Goal: Task Accomplishment & Management: Complete application form

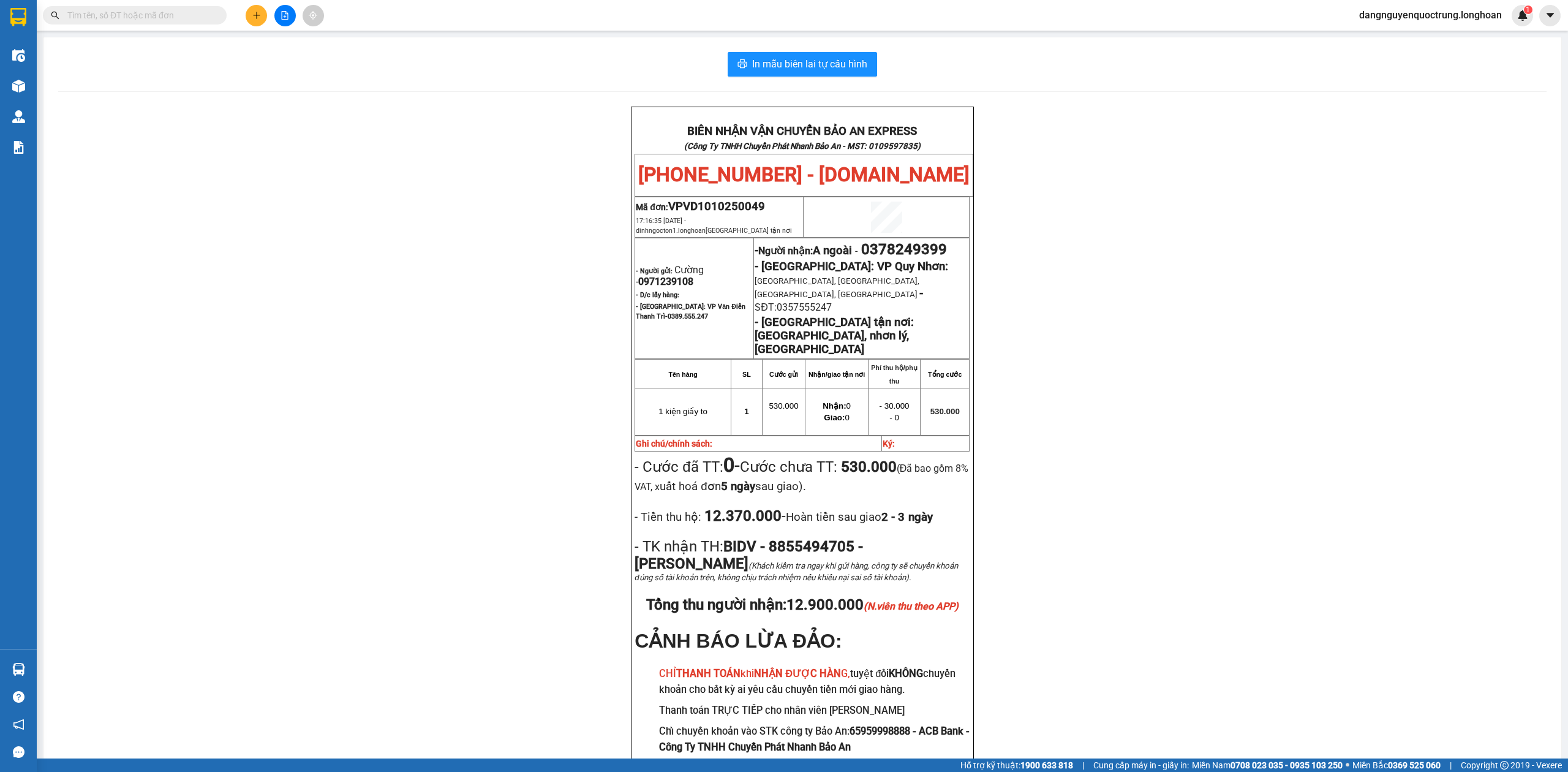
scroll to position [79, 0]
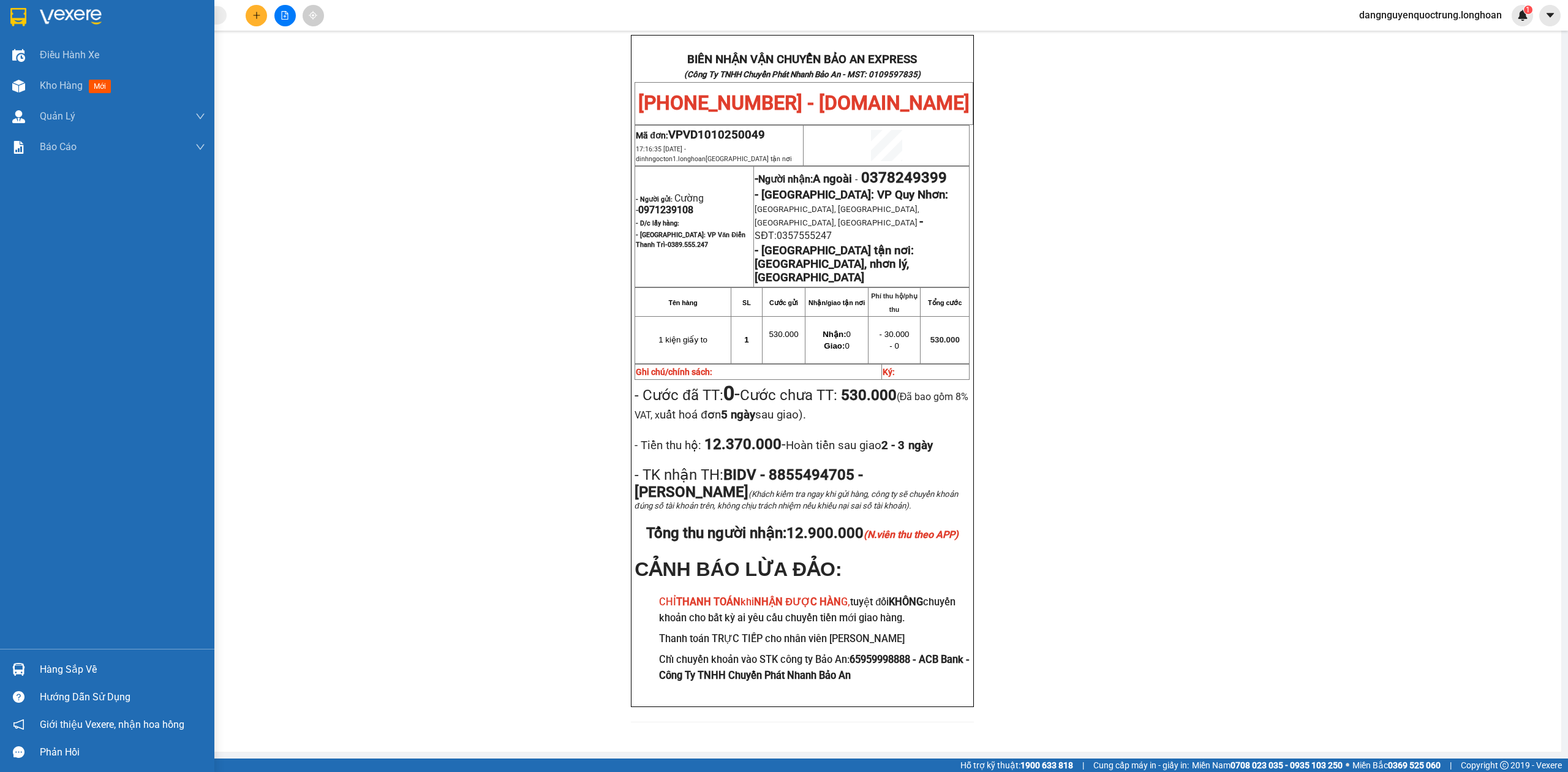
click at [19, 12] on img at bounding box center [18, 17] width 16 height 19
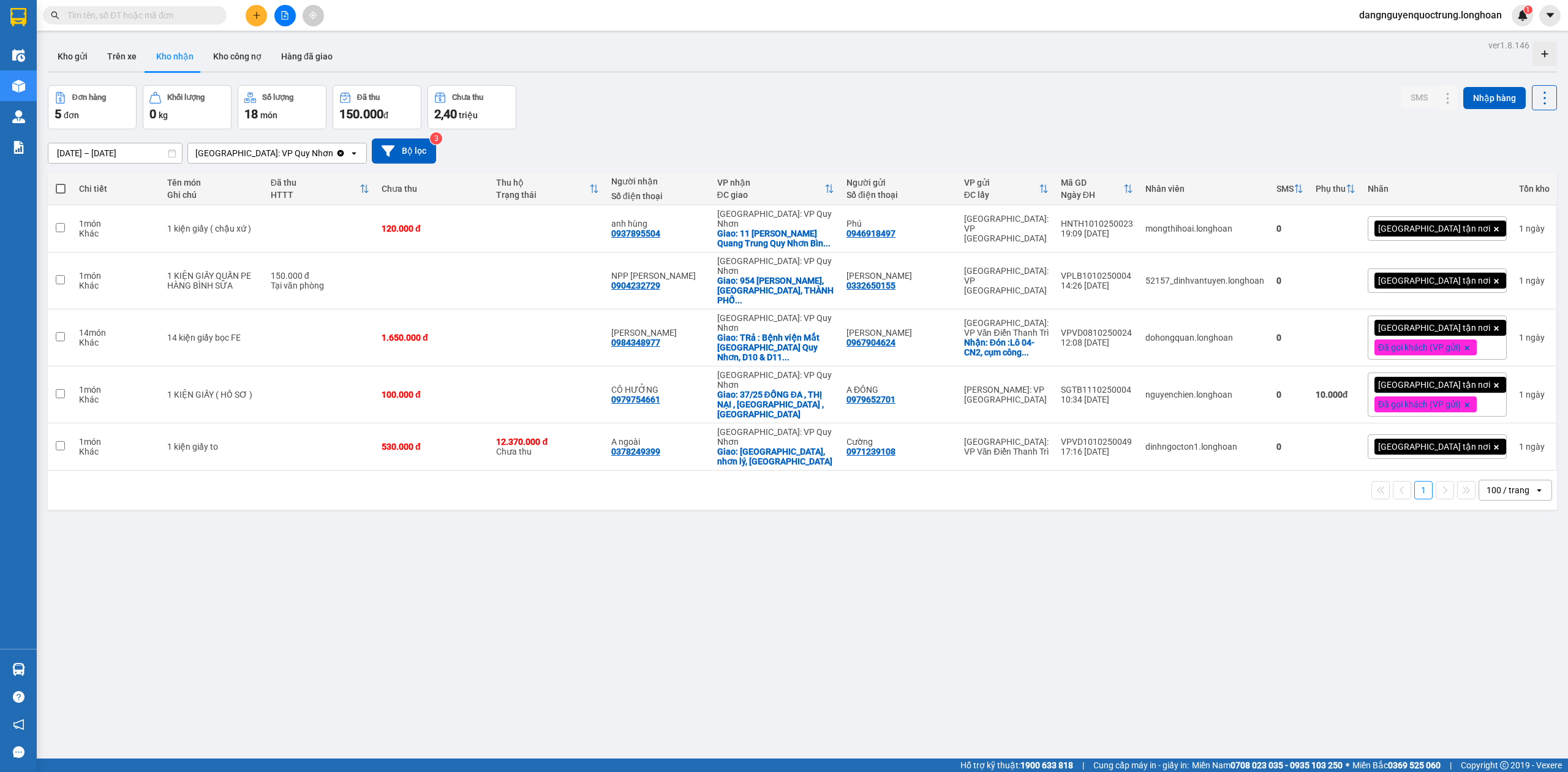
click at [257, 10] on button at bounding box center [256, 16] width 22 height 22
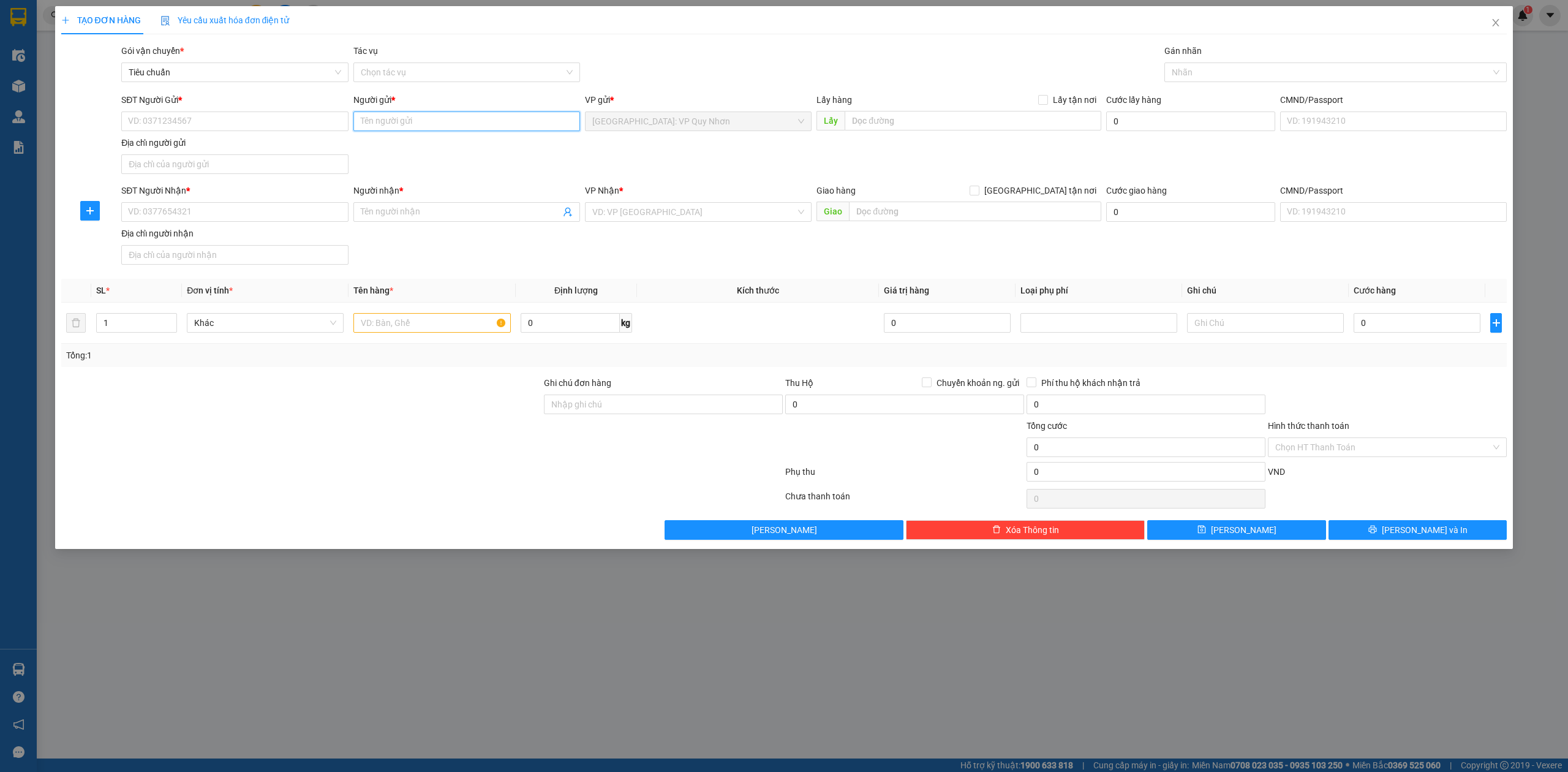
click at [535, 126] on input "Người gửi *" at bounding box center [467, 121] width 227 height 19
type input "A Phát Tài"
click at [267, 117] on input "SĐT Người Gửi *" at bounding box center [234, 121] width 227 height 19
type input "0938286878"
click at [497, 215] on input "Người nhận *" at bounding box center [460, 212] width 200 height 13
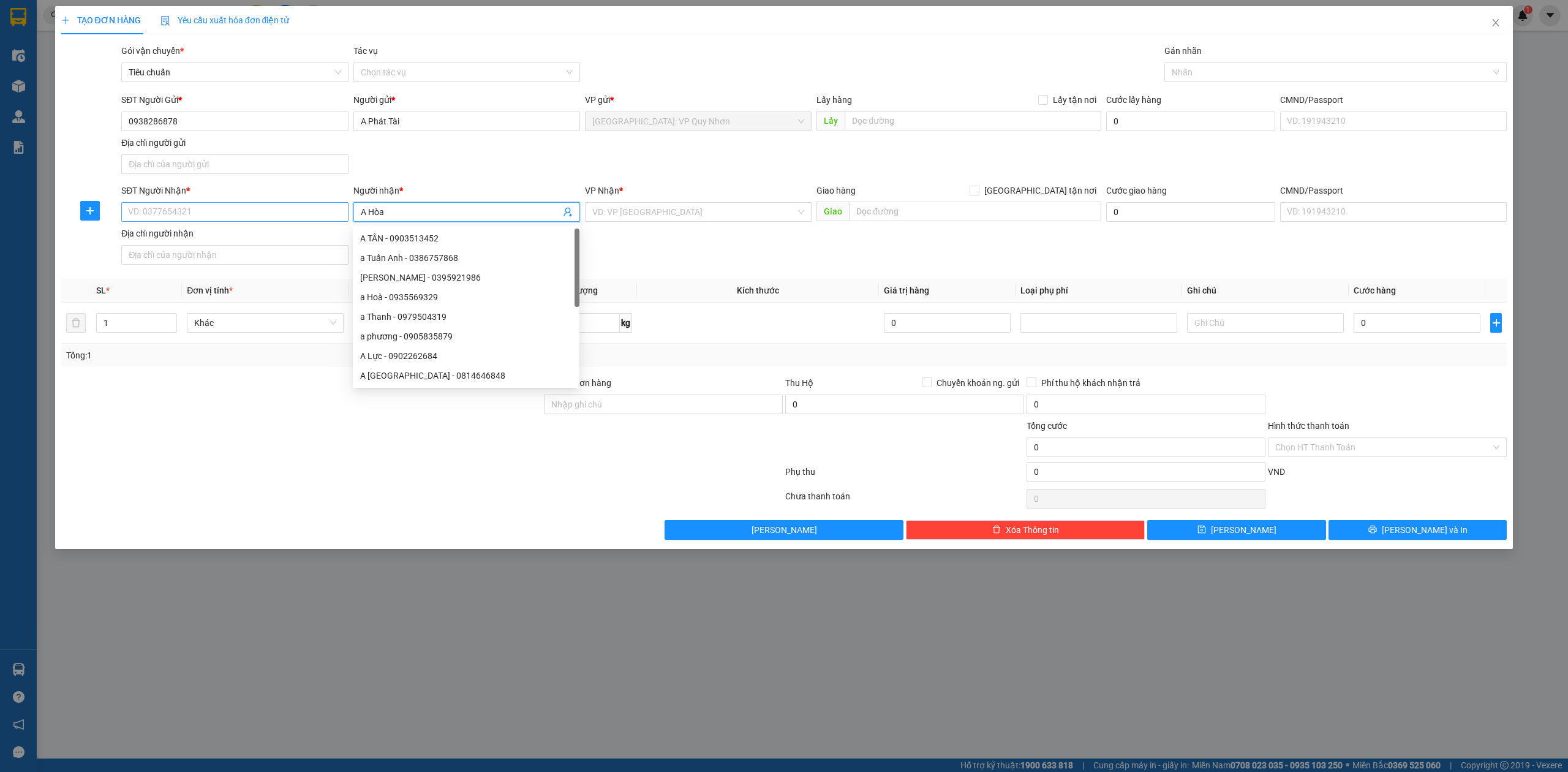
type input "A Hòa"
click at [261, 209] on input "SĐT Người Nhận *" at bounding box center [234, 212] width 227 height 19
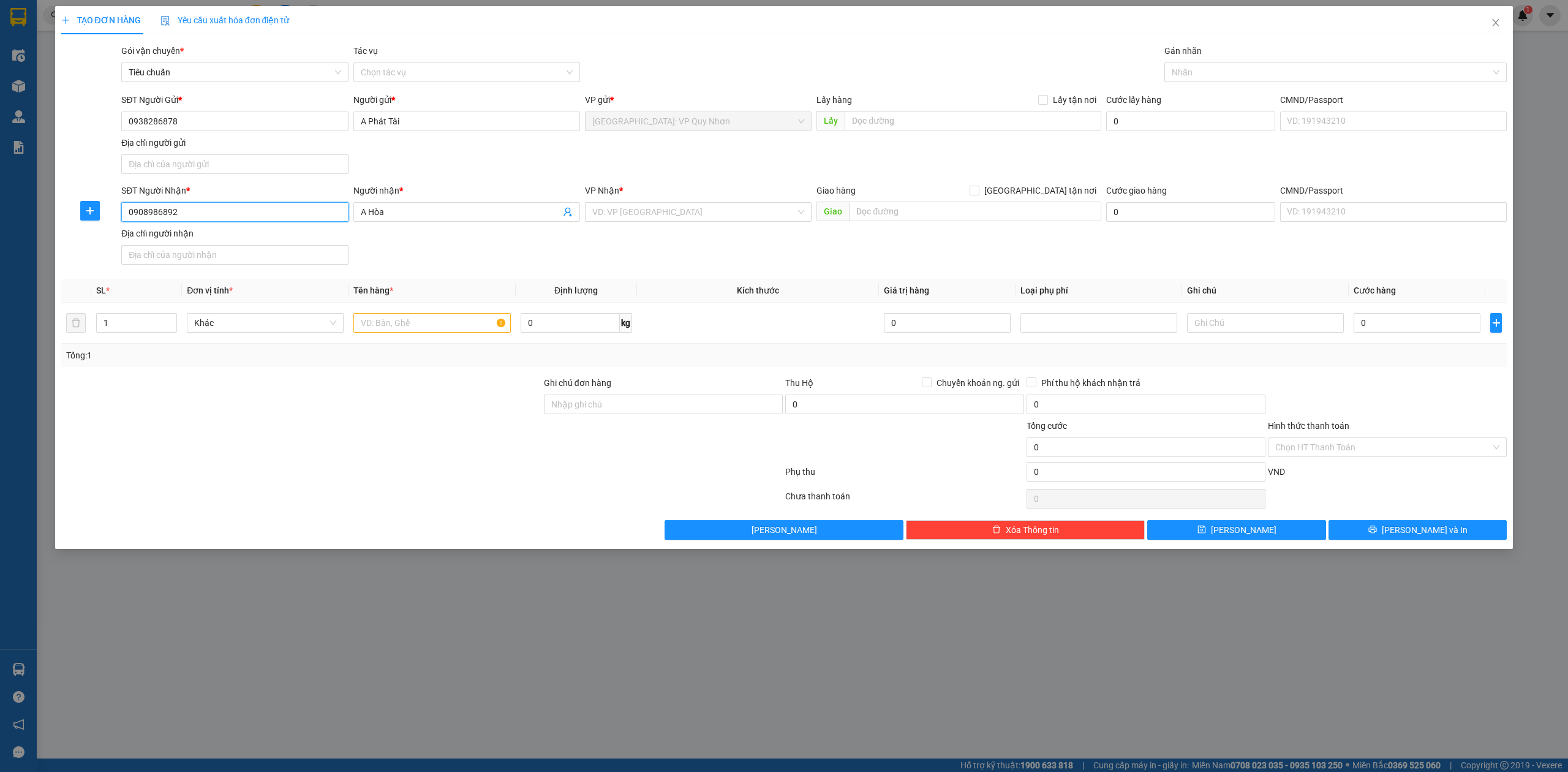
type input "0908986892"
click at [733, 217] on input "search" at bounding box center [694, 212] width 203 height 19
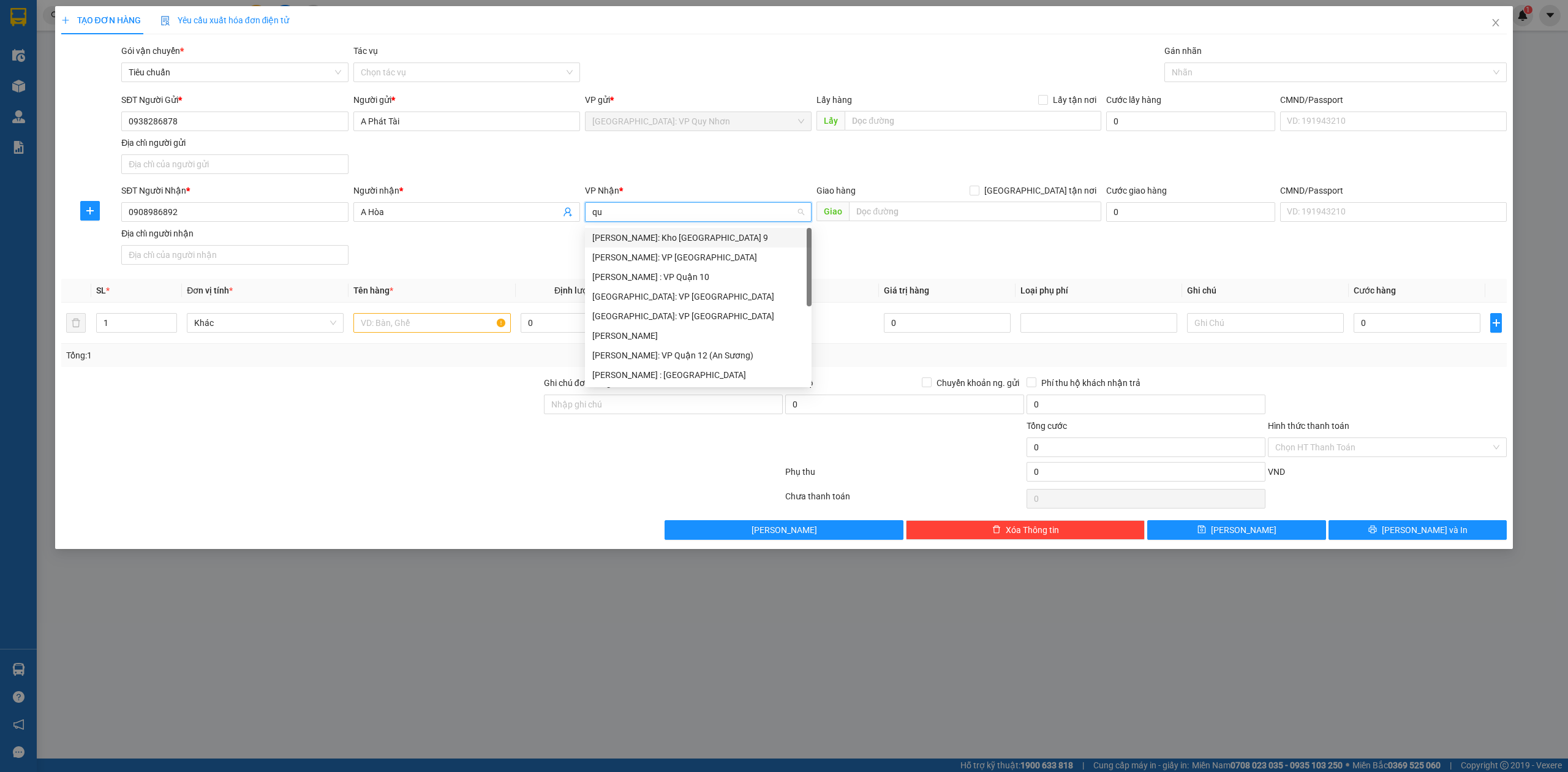
type input "q"
type input "12"
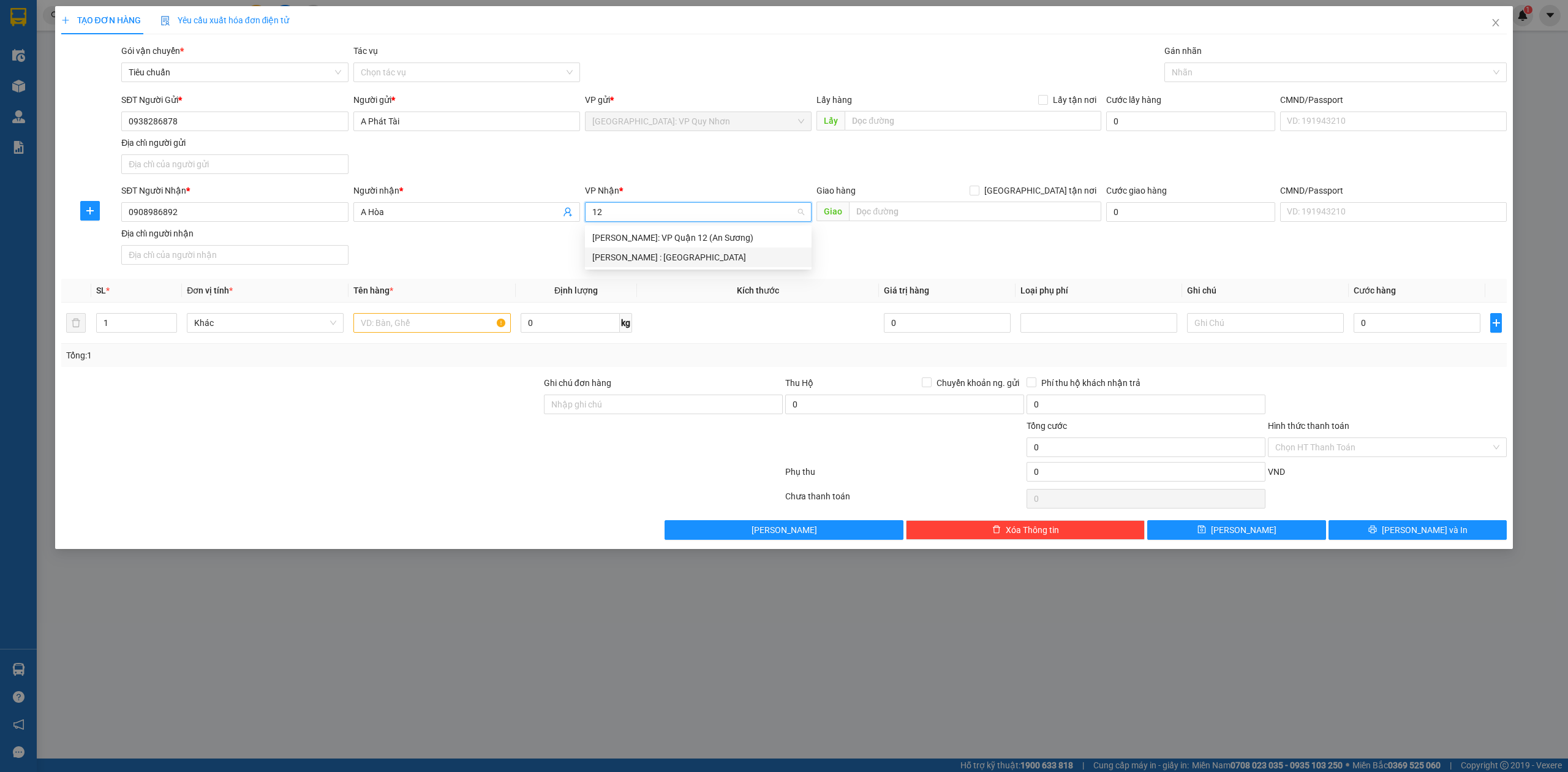
click at [634, 252] on div "[PERSON_NAME] : [GEOGRAPHIC_DATA]" at bounding box center [698, 257] width 212 height 13
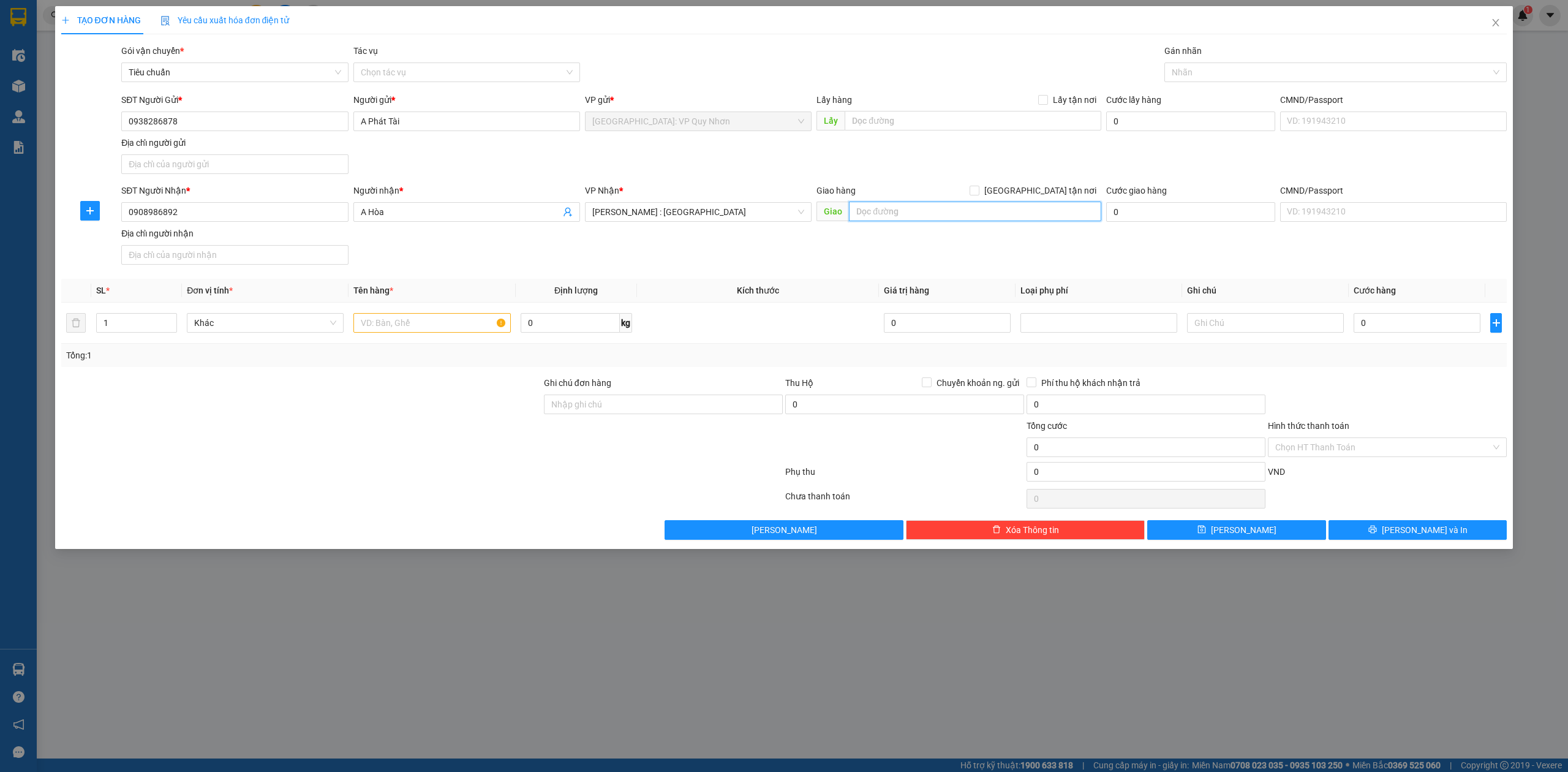
click at [959, 209] on input "text" at bounding box center [974, 211] width 252 height 19
type input "400"
click at [978, 189] on input "[GEOGRAPHIC_DATA] tận nơi" at bounding box center [973, 189] width 8 height 8
checkbox input "true"
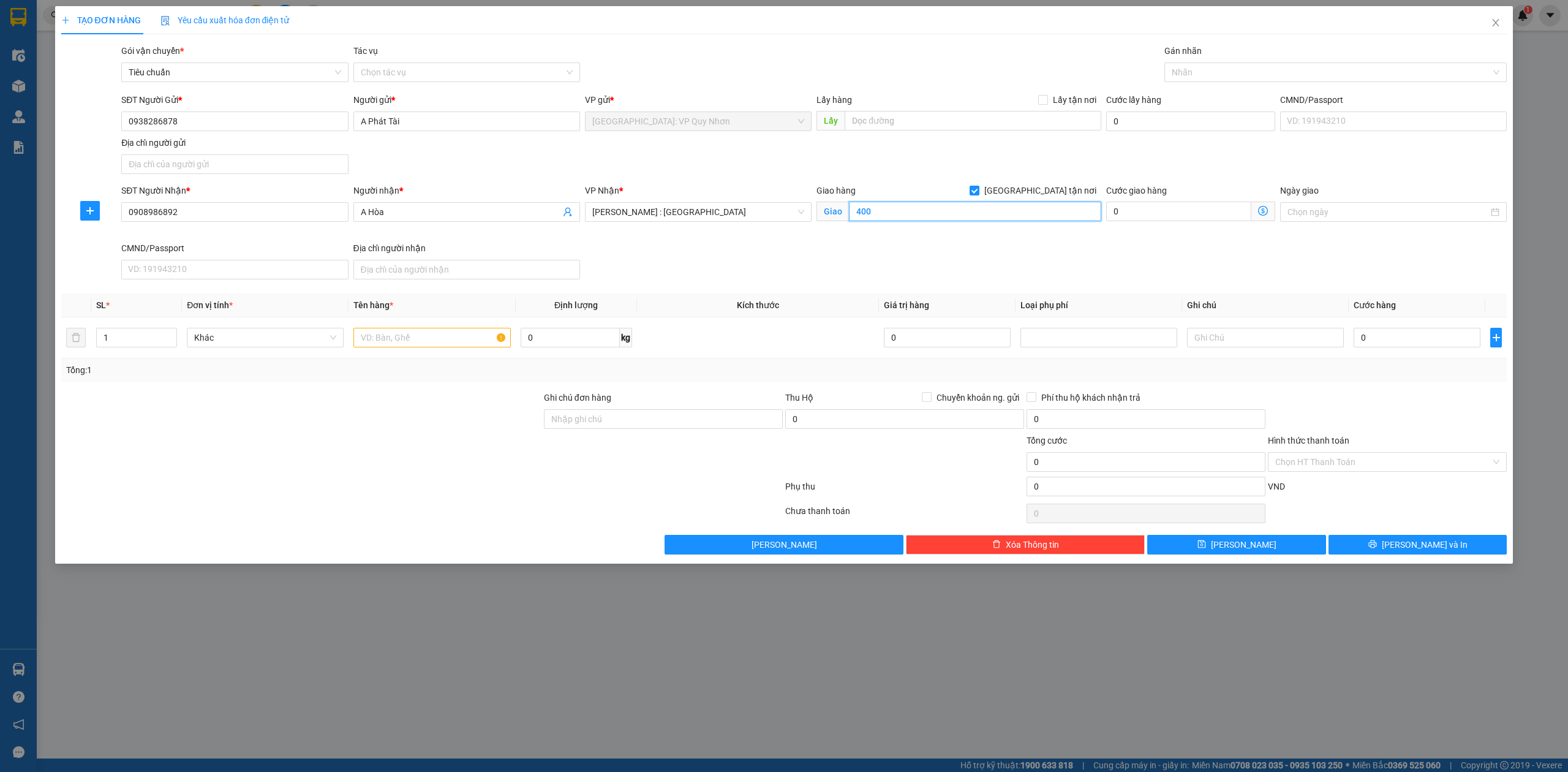
click at [1021, 221] on input "400" at bounding box center [974, 211] width 252 height 19
click at [1021, 219] on input "400" at bounding box center [974, 211] width 252 height 19
click at [1247, 67] on div at bounding box center [1329, 73] width 325 height 15
type input "400 QL 50, Đa Phước, Bình Chánh, TP. HCM"
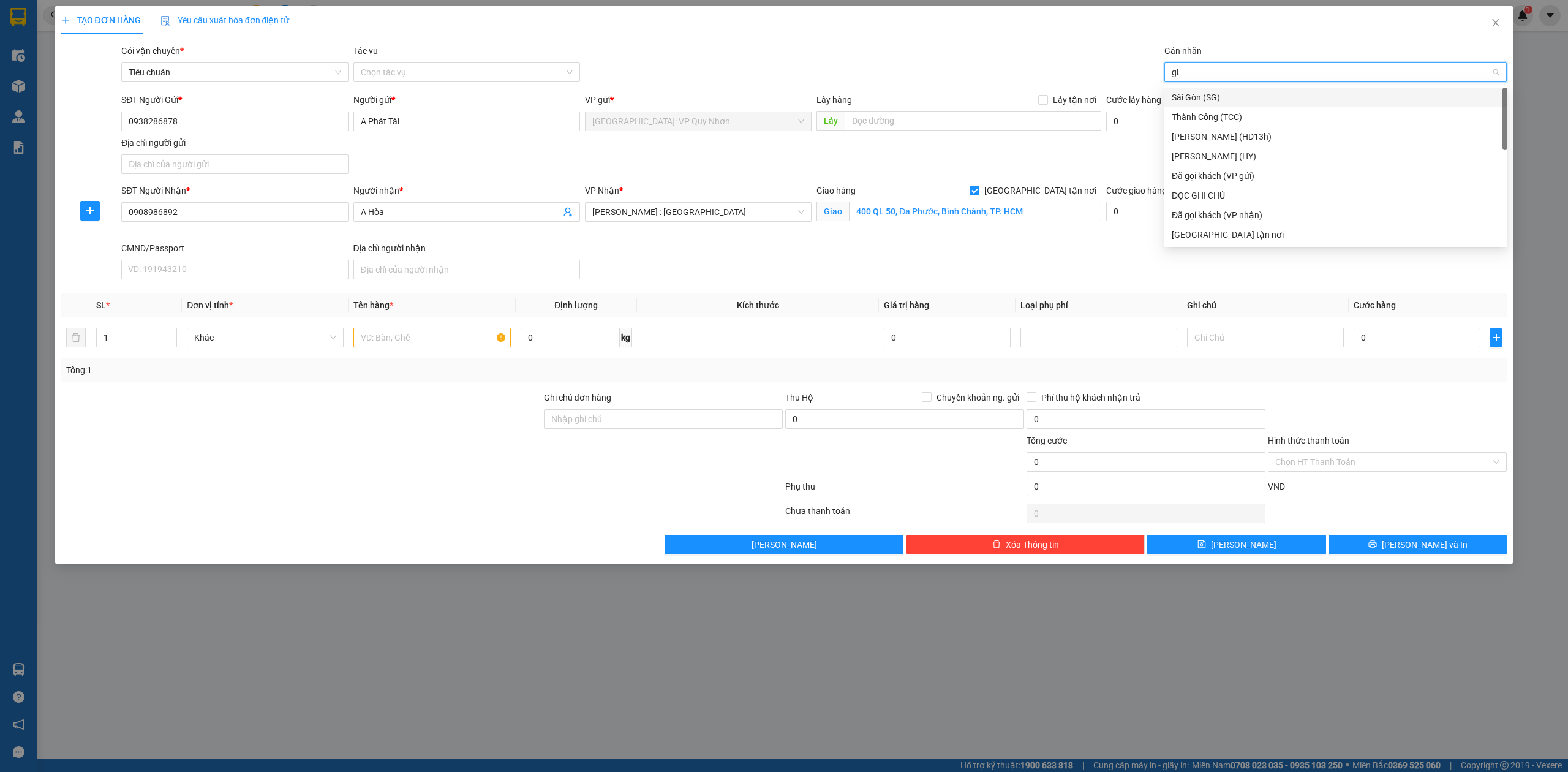
type input "giao"
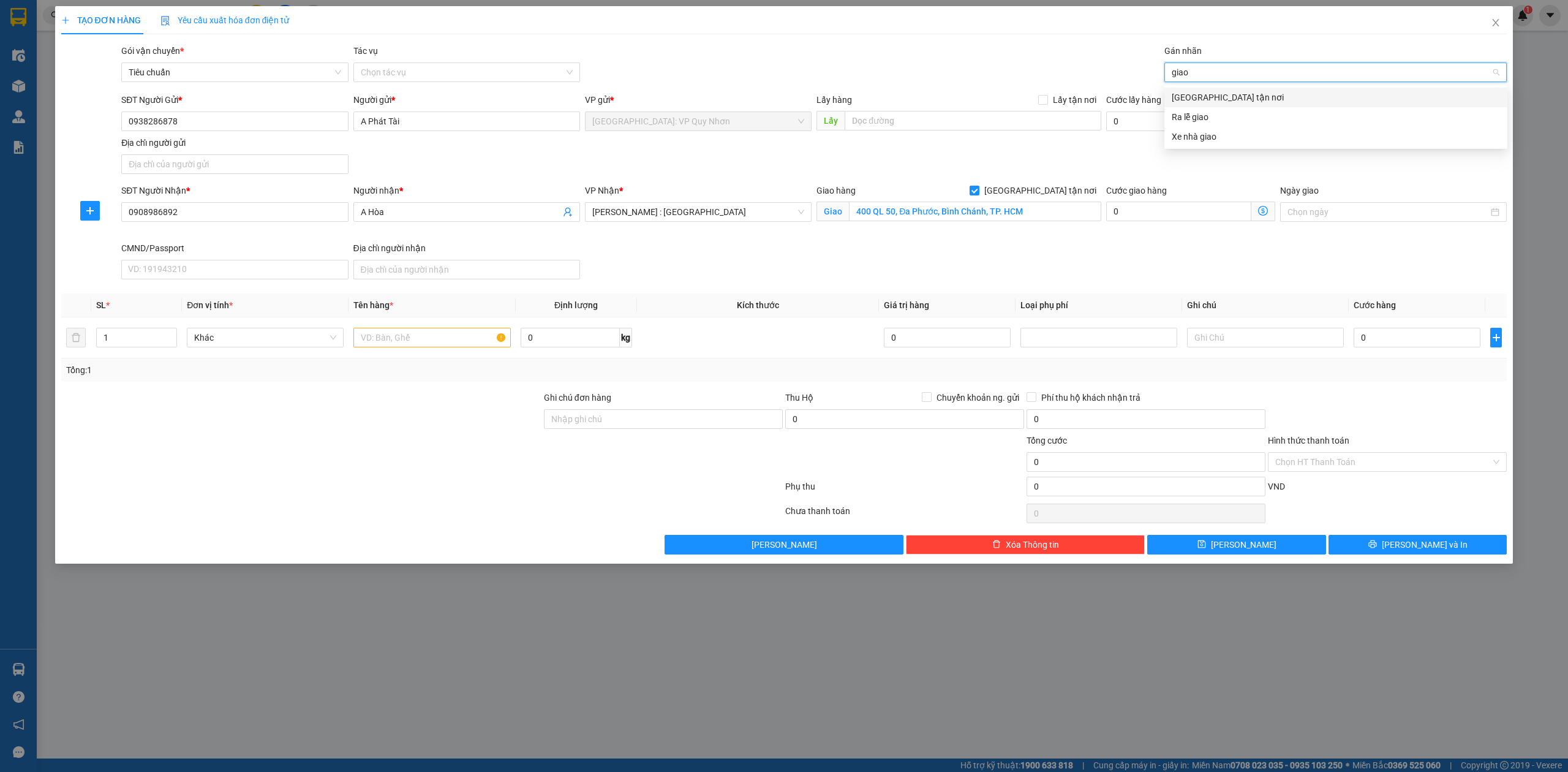
click at [1248, 94] on div "[GEOGRAPHIC_DATA] tận nơi" at bounding box center [1335, 97] width 328 height 13
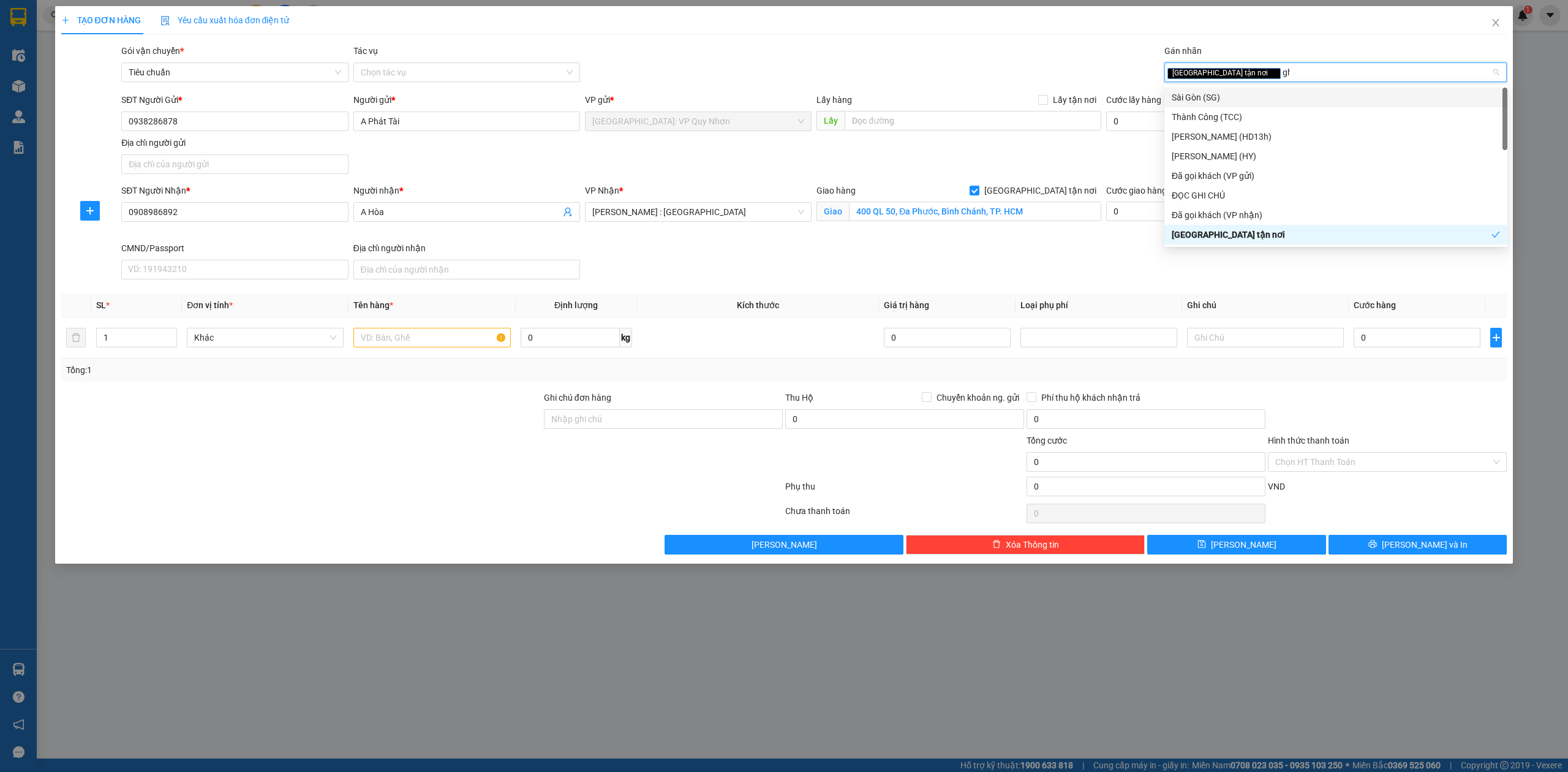
type input "ghi"
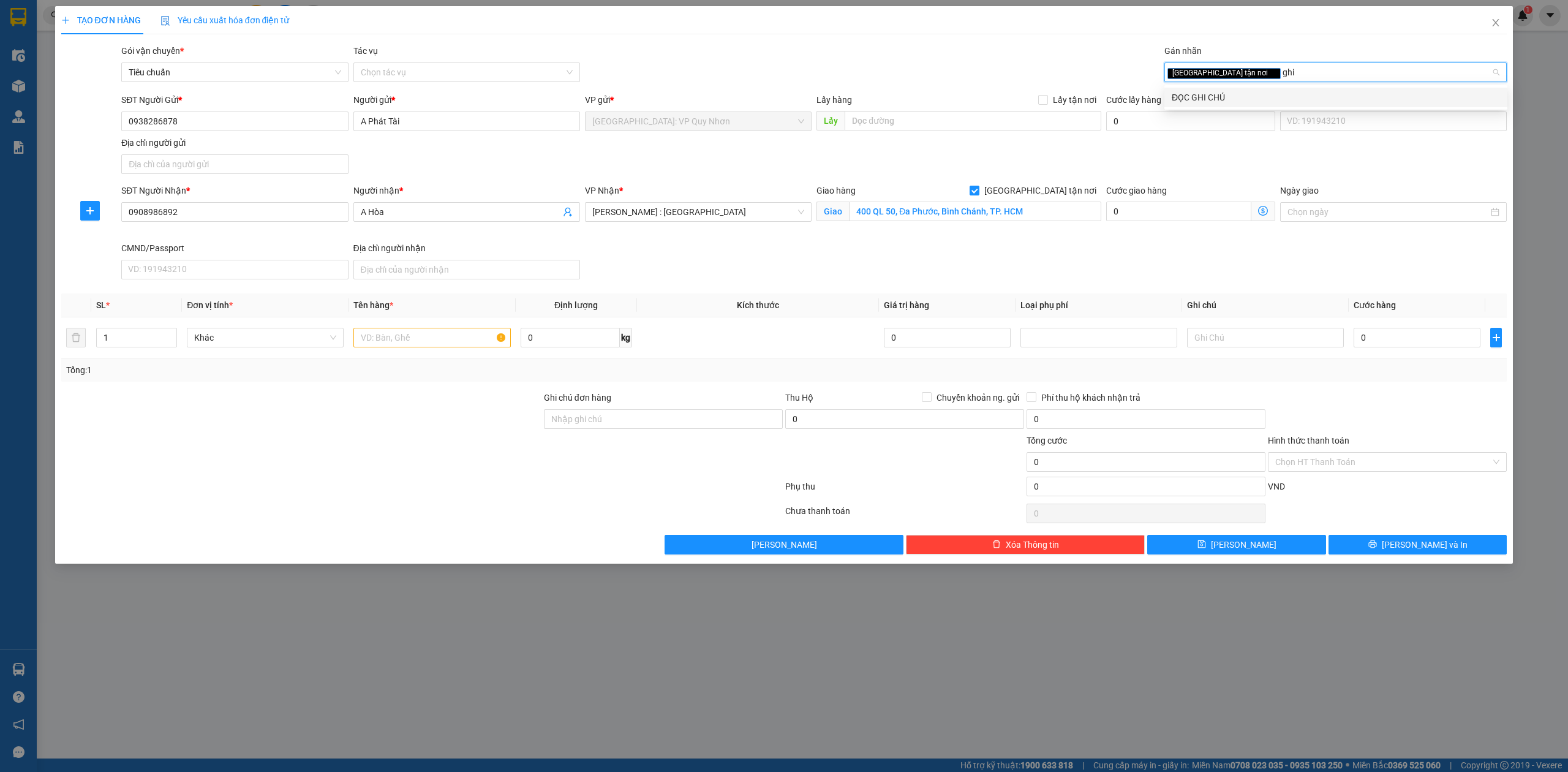
click at [1240, 99] on div "ĐỌC GHI CHÚ" at bounding box center [1335, 97] width 328 height 13
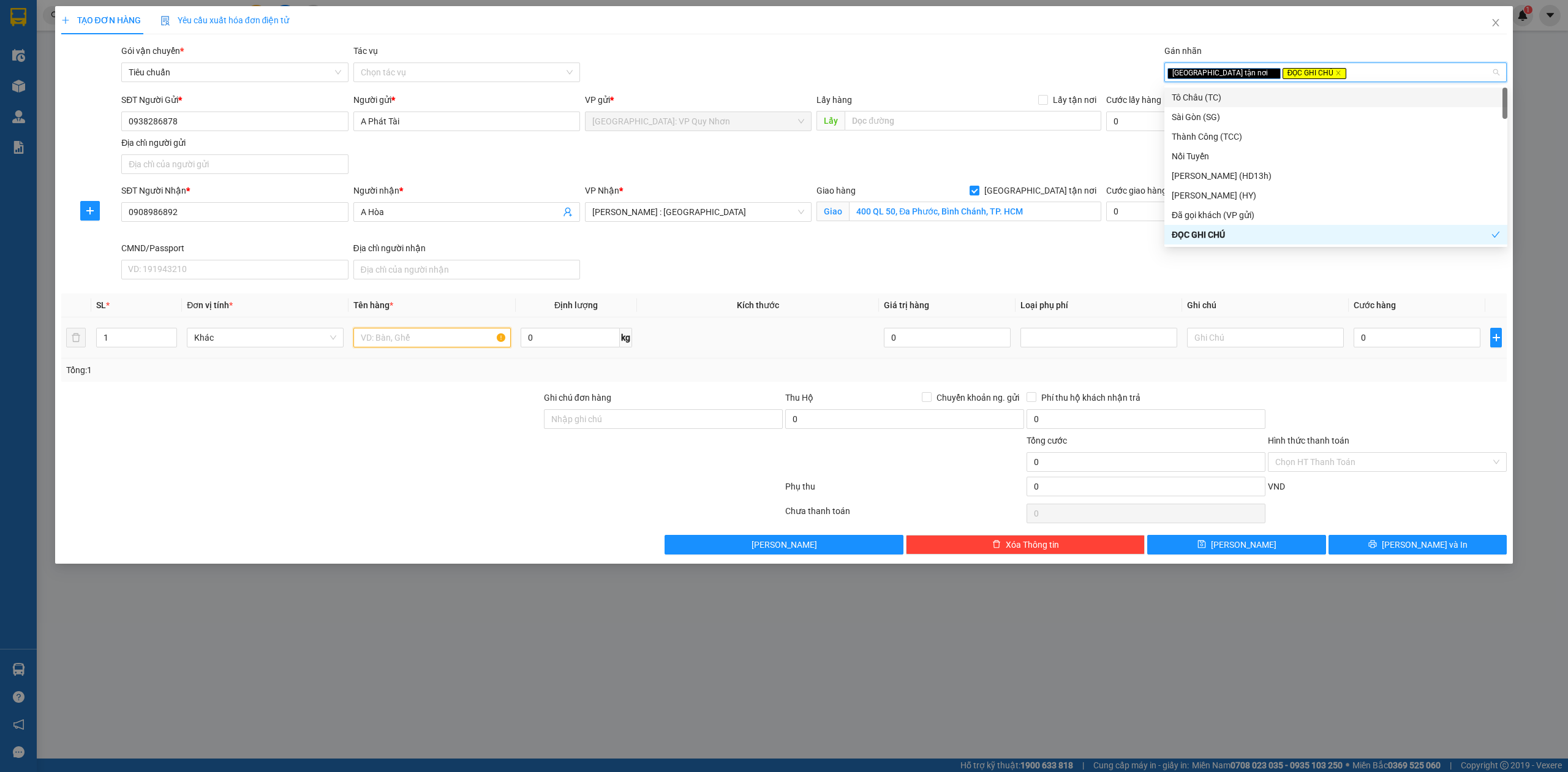
click at [410, 342] on input "text" at bounding box center [432, 337] width 157 height 19
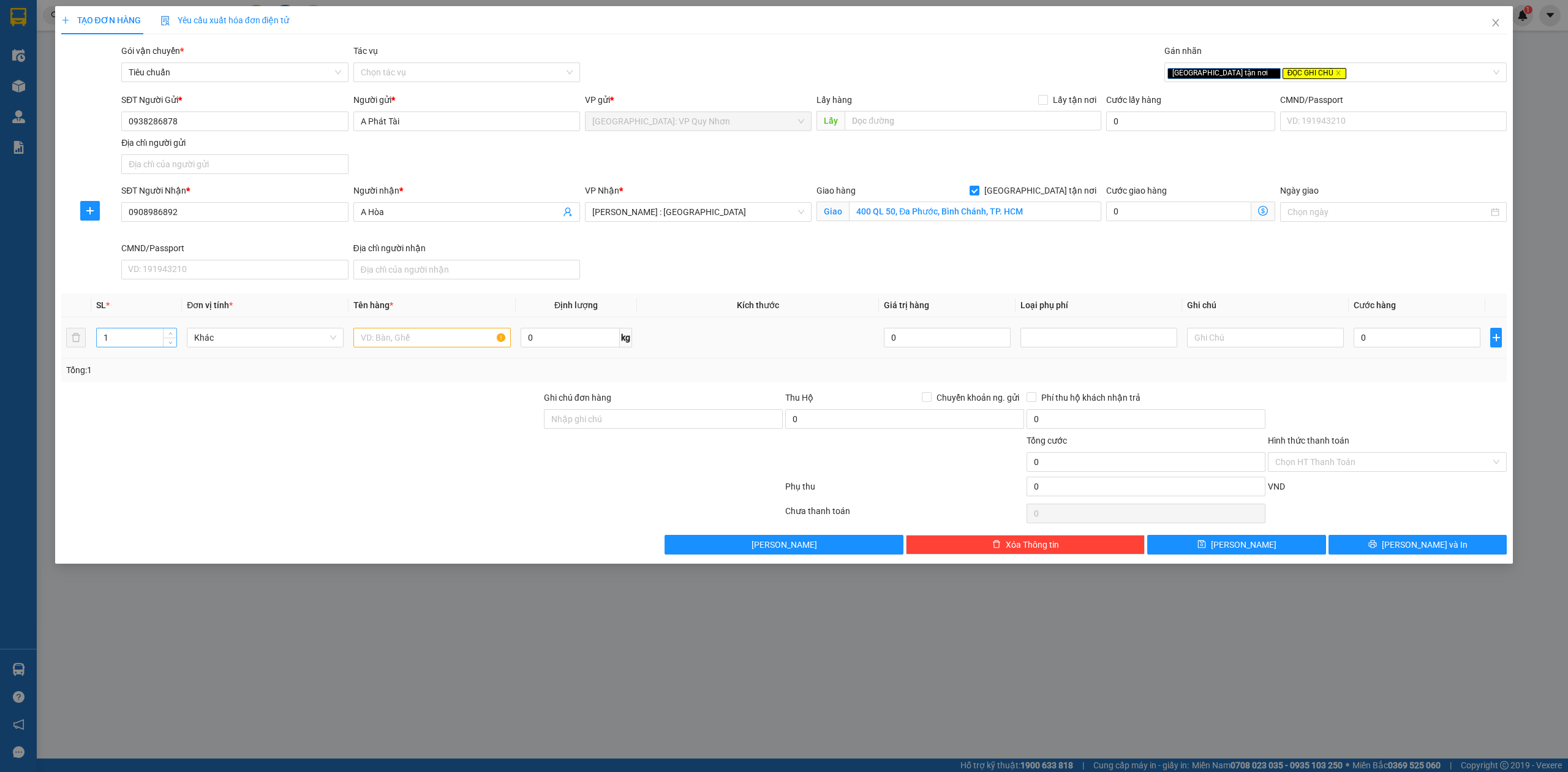
click at [138, 338] on input "1" at bounding box center [136, 337] width 79 height 19
type input "5"
click at [422, 346] on input "text" at bounding box center [432, 337] width 157 height 19
type input "5 Trụ bơm nước"
click at [1386, 340] on input "0" at bounding box center [1417, 337] width 127 height 19
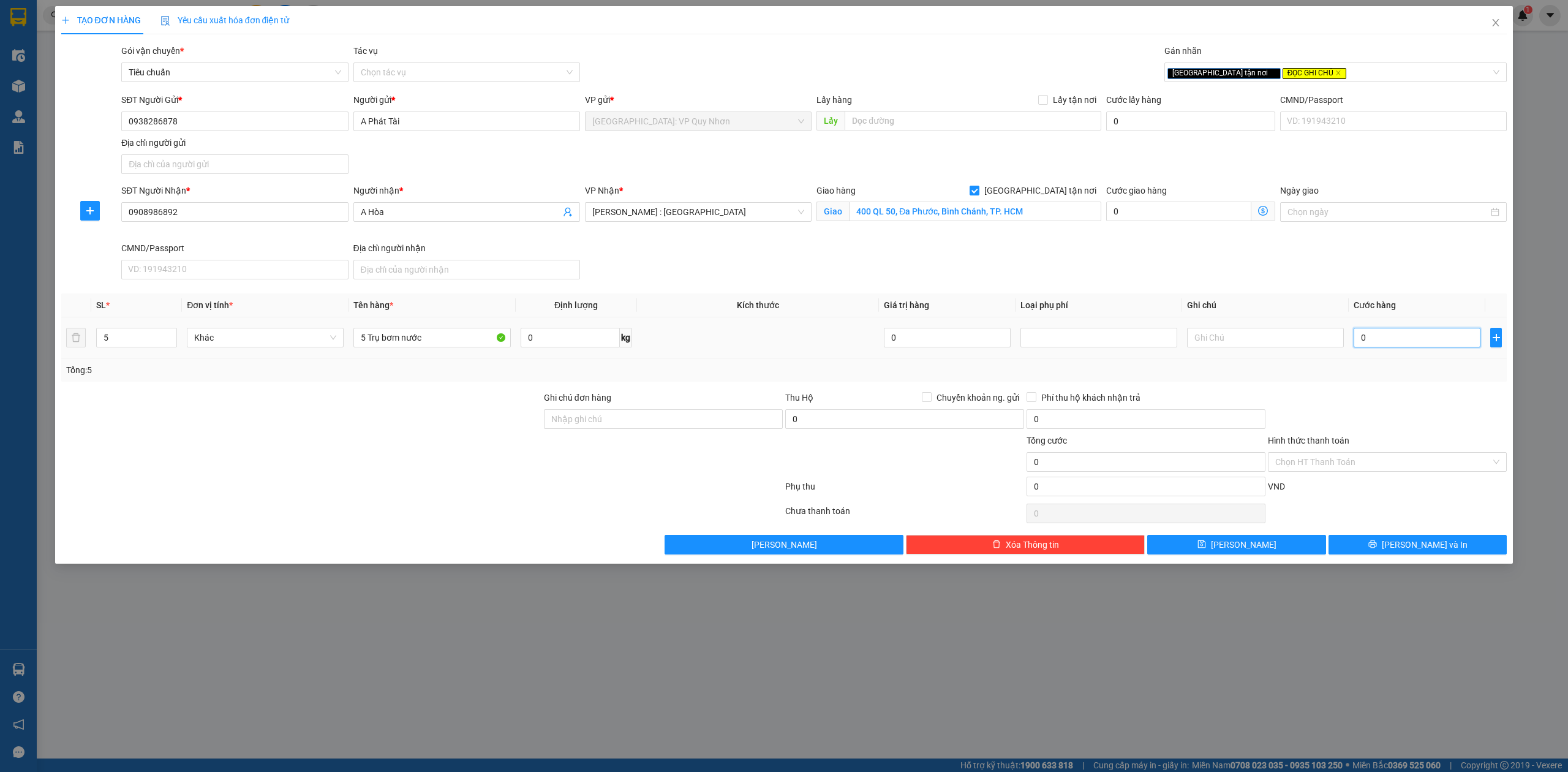
type input "2"
type input "25"
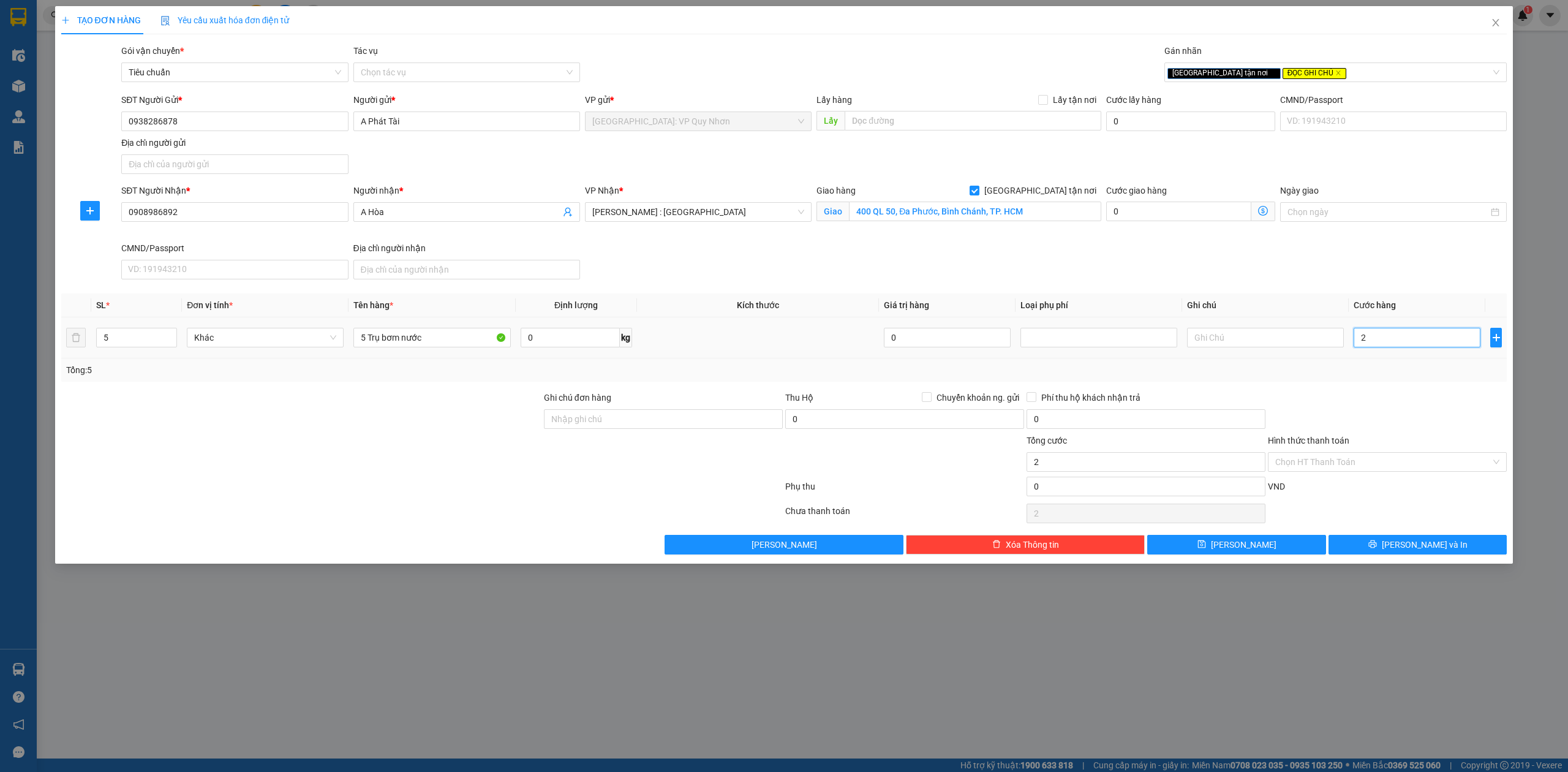
type input "25"
type input "250"
type input "2.500"
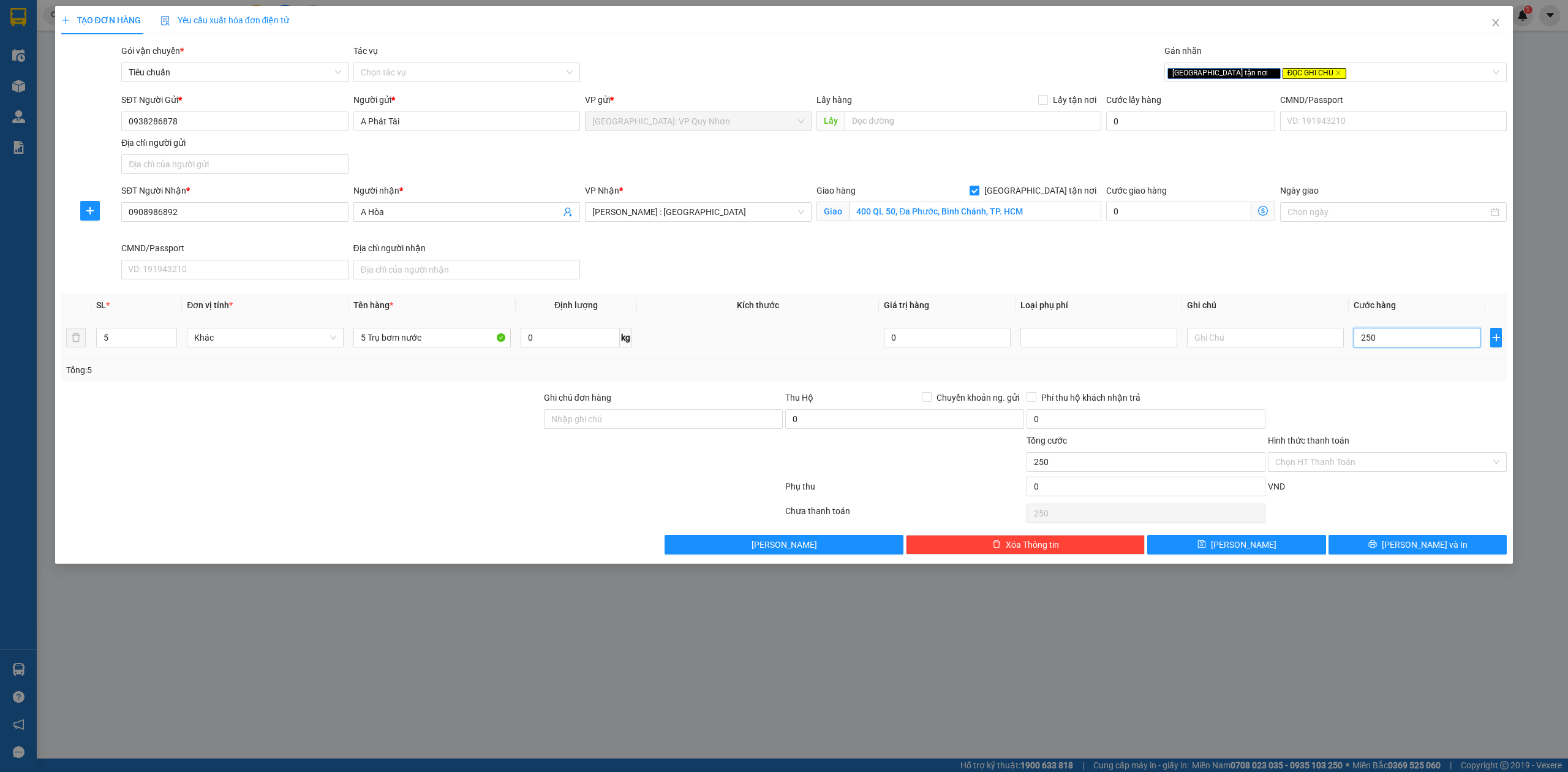
type input "2.500"
type input "2.500.000"
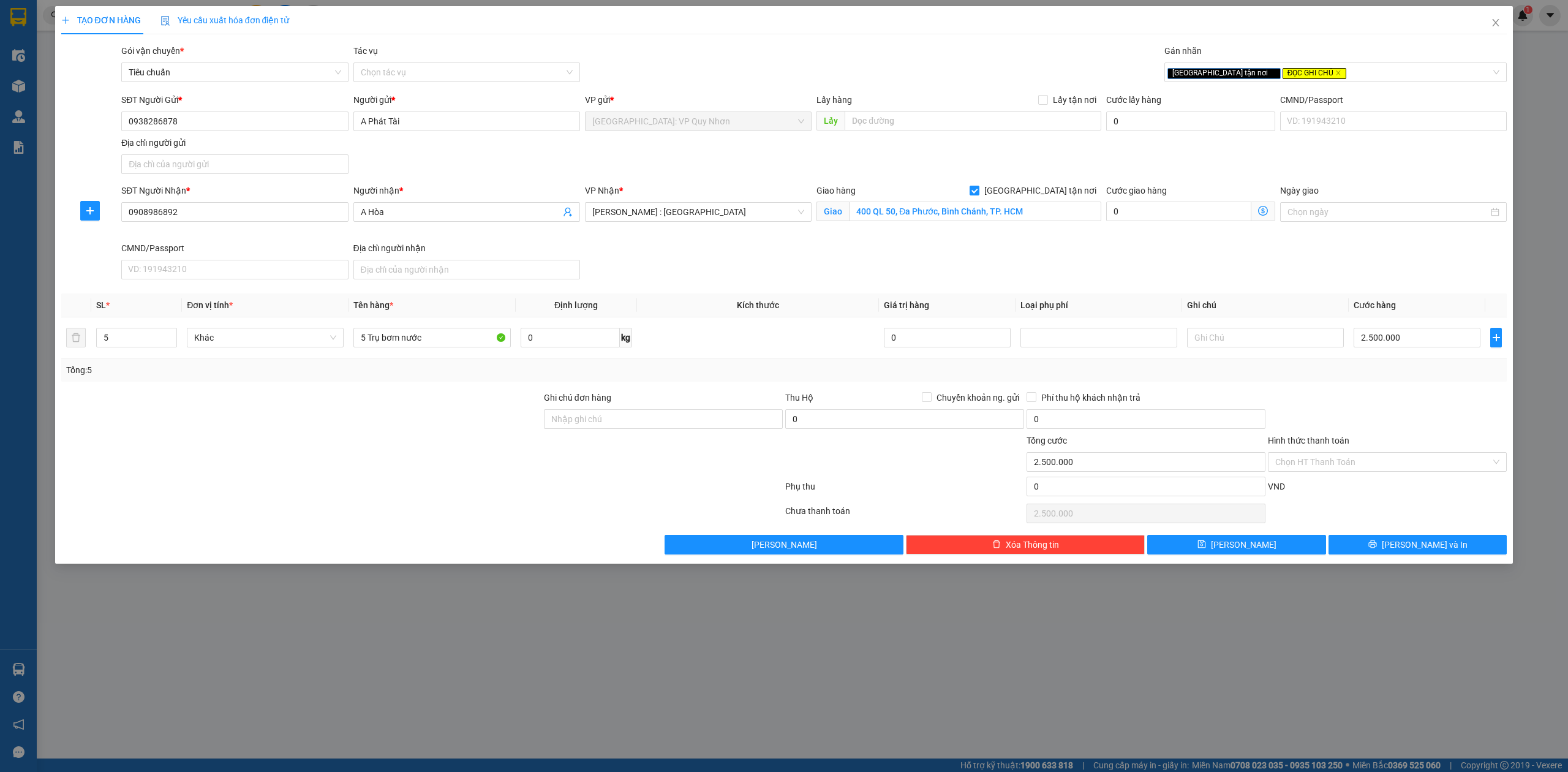
click at [1398, 379] on div "Tổng: 5" at bounding box center [784, 370] width 1446 height 23
click at [749, 421] on input "Ghi chú đơn hàng" at bounding box center [662, 419] width 239 height 19
type input "NHẬN NG ĐAI, NG KIỆN, ĐỔ VỠ KO ĐỀN"
click at [1395, 554] on button "[PERSON_NAME] và In" at bounding box center [1417, 545] width 179 height 19
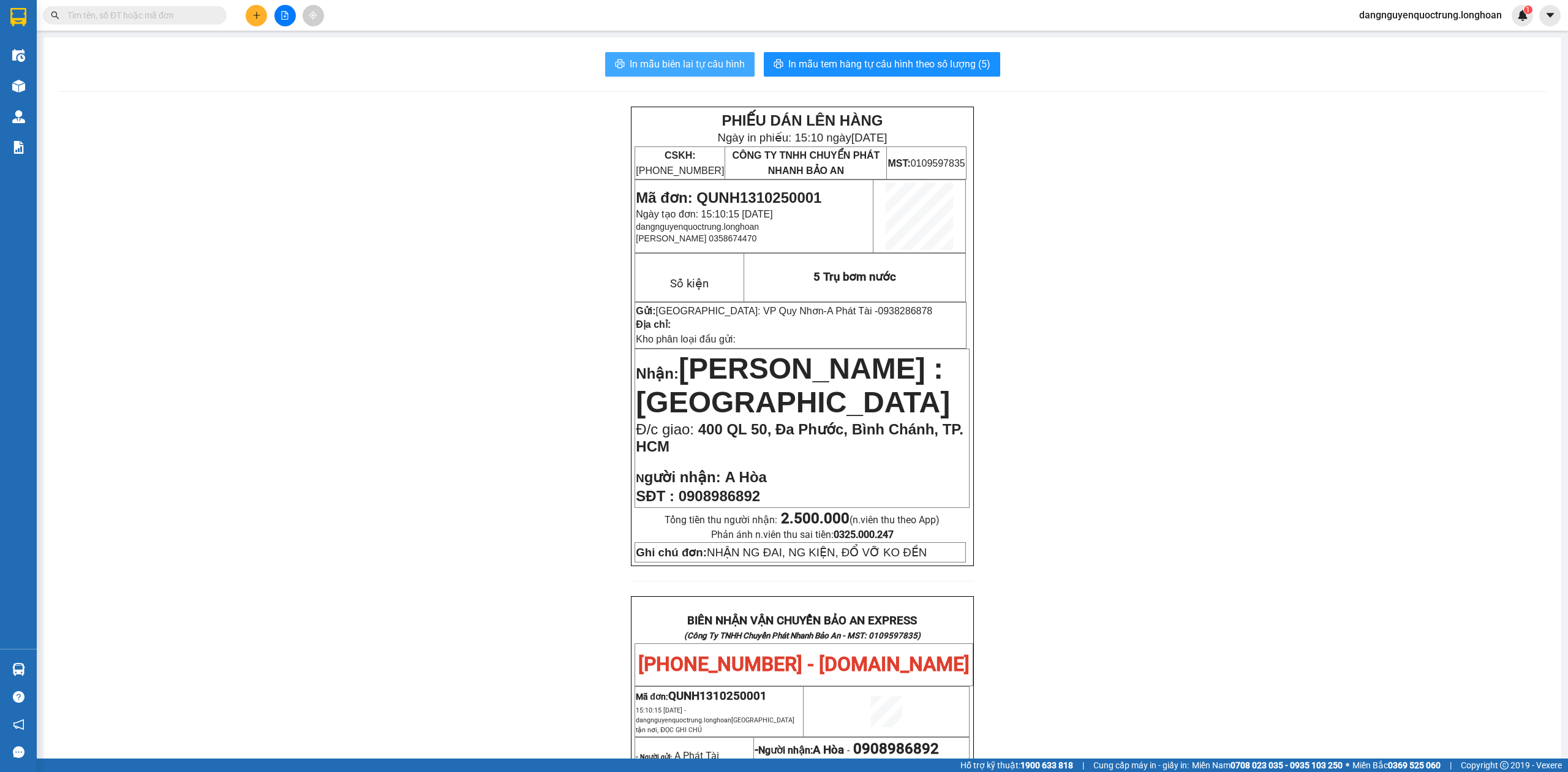
click at [650, 61] on span "In mẫu biên lai tự cấu hình" at bounding box center [687, 64] width 115 height 15
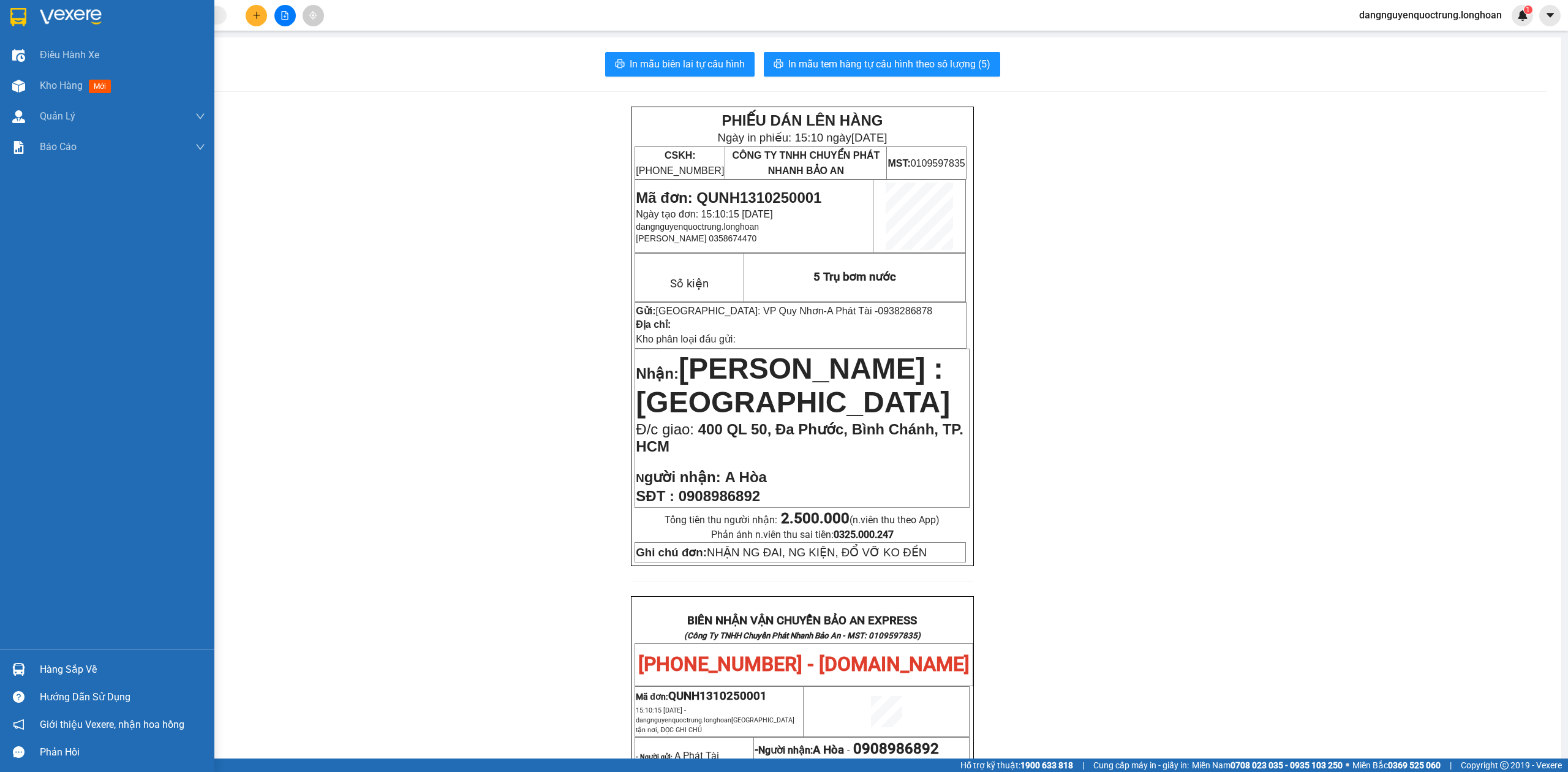
click at [22, 15] on img at bounding box center [18, 17] width 16 height 19
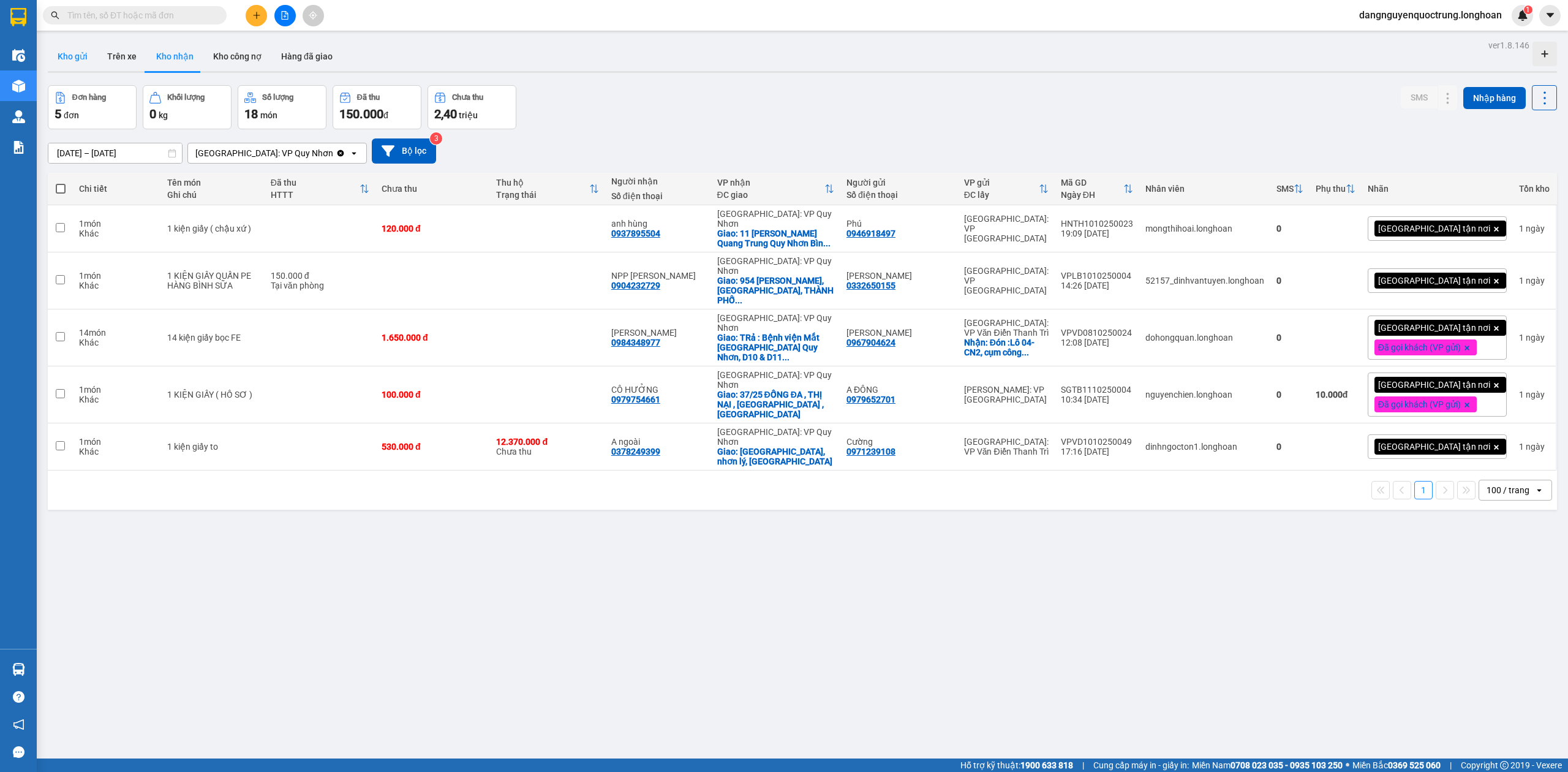
click at [82, 55] on button "Kho gửi" at bounding box center [73, 56] width 49 height 29
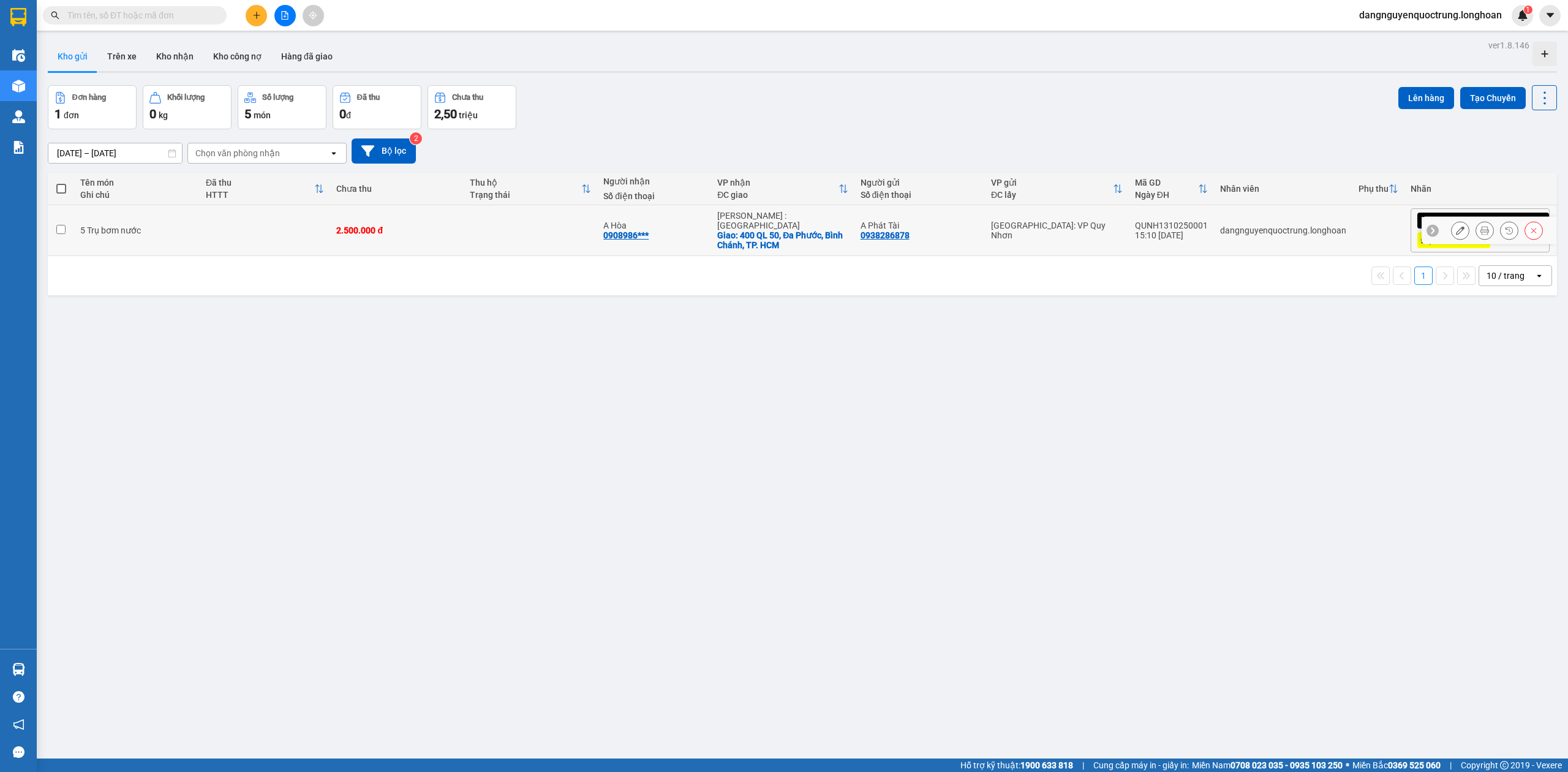
click at [1204, 227] on div "QUNH1310250001" at bounding box center [1171, 225] width 73 height 10
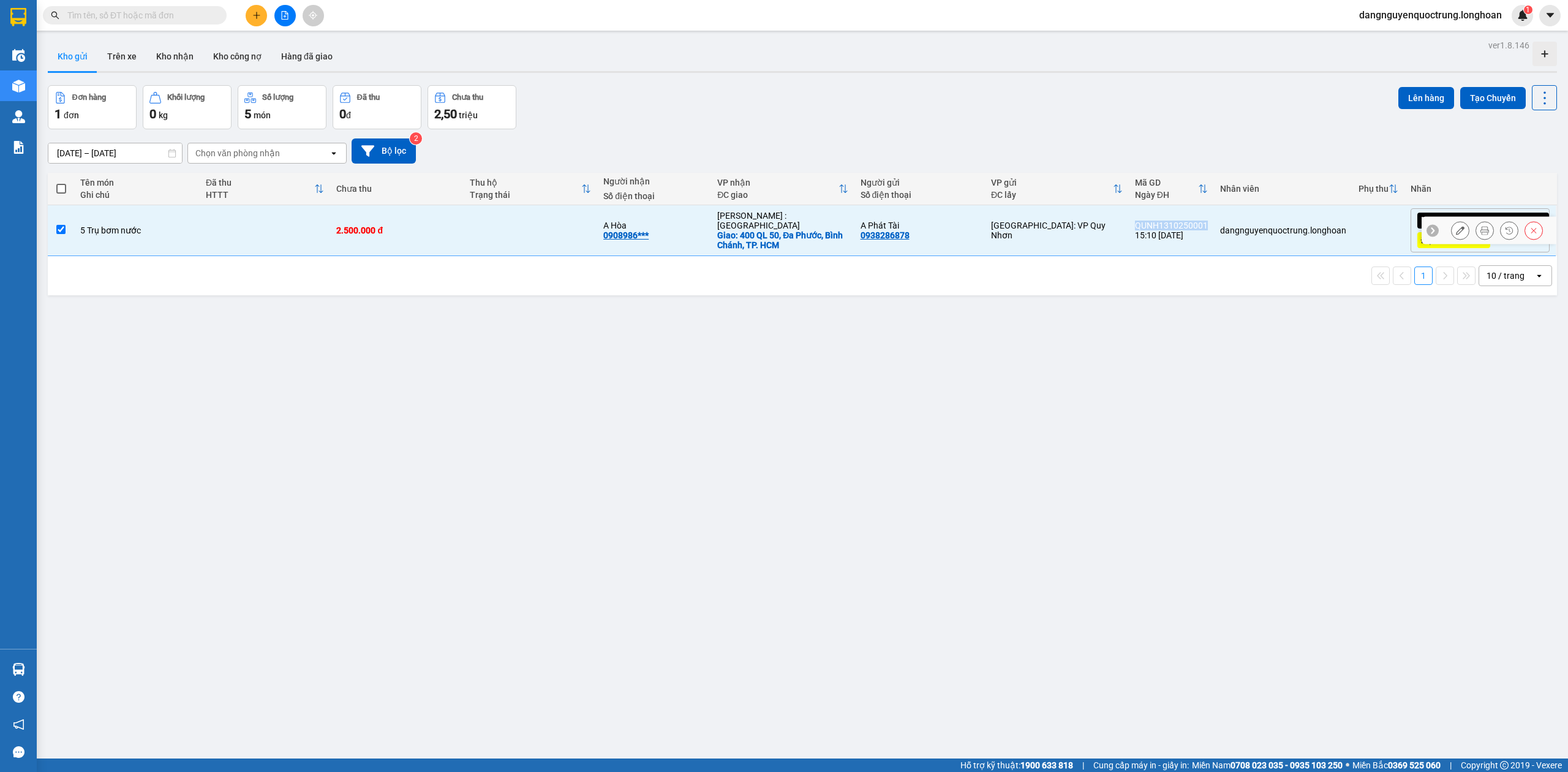
click at [1204, 227] on div "QUNH1310250001" at bounding box center [1171, 225] width 73 height 10
checkbox input "false"
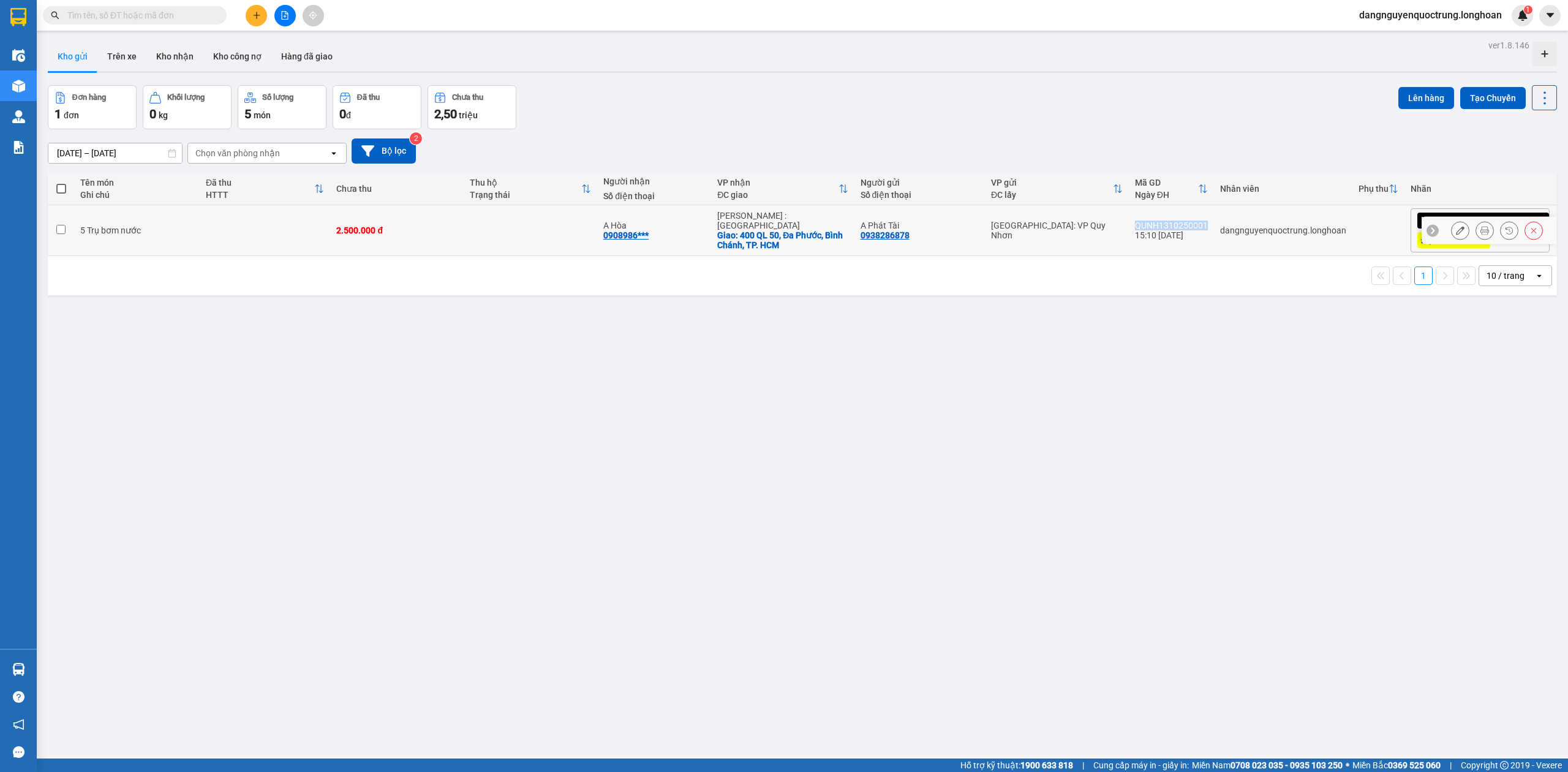
copy div "QUNH1310250001"
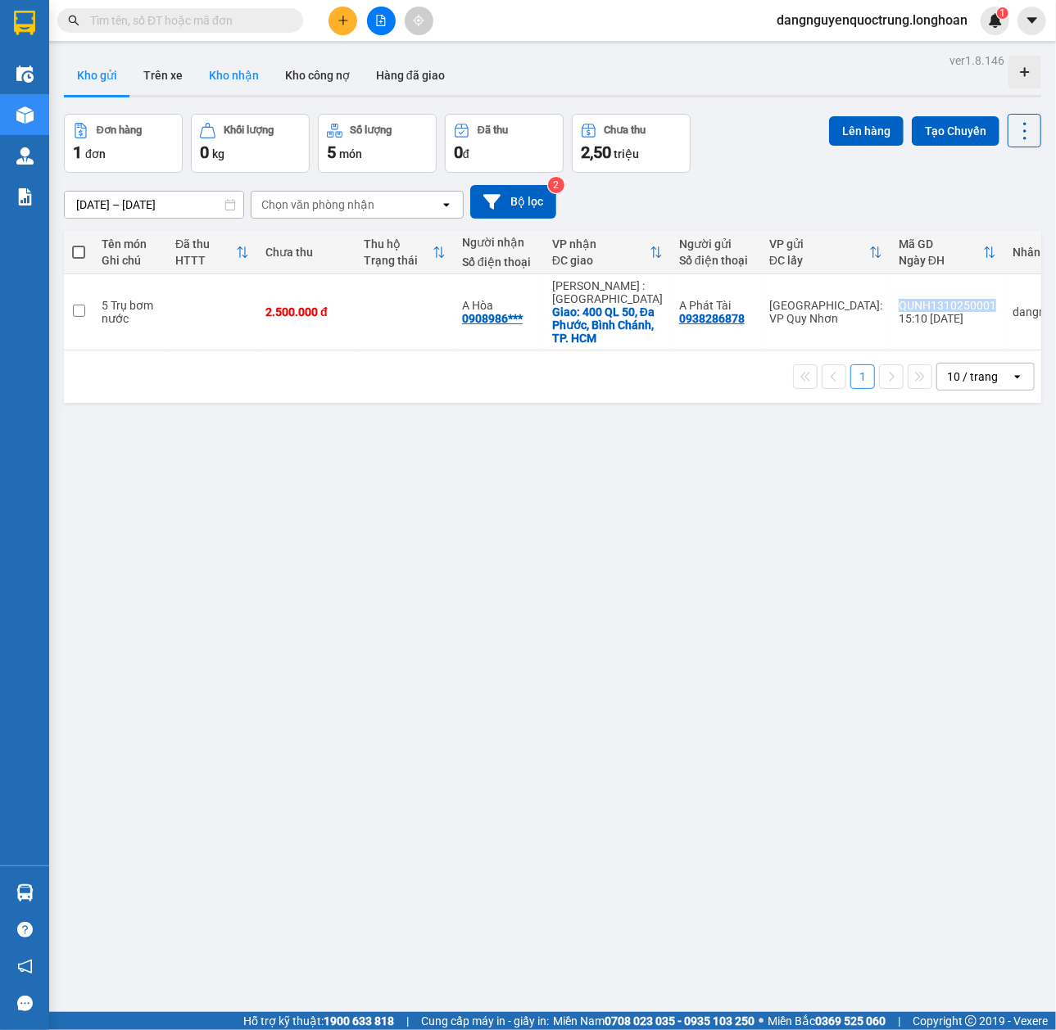
click at [219, 79] on button "Kho nhận" at bounding box center [234, 75] width 76 height 39
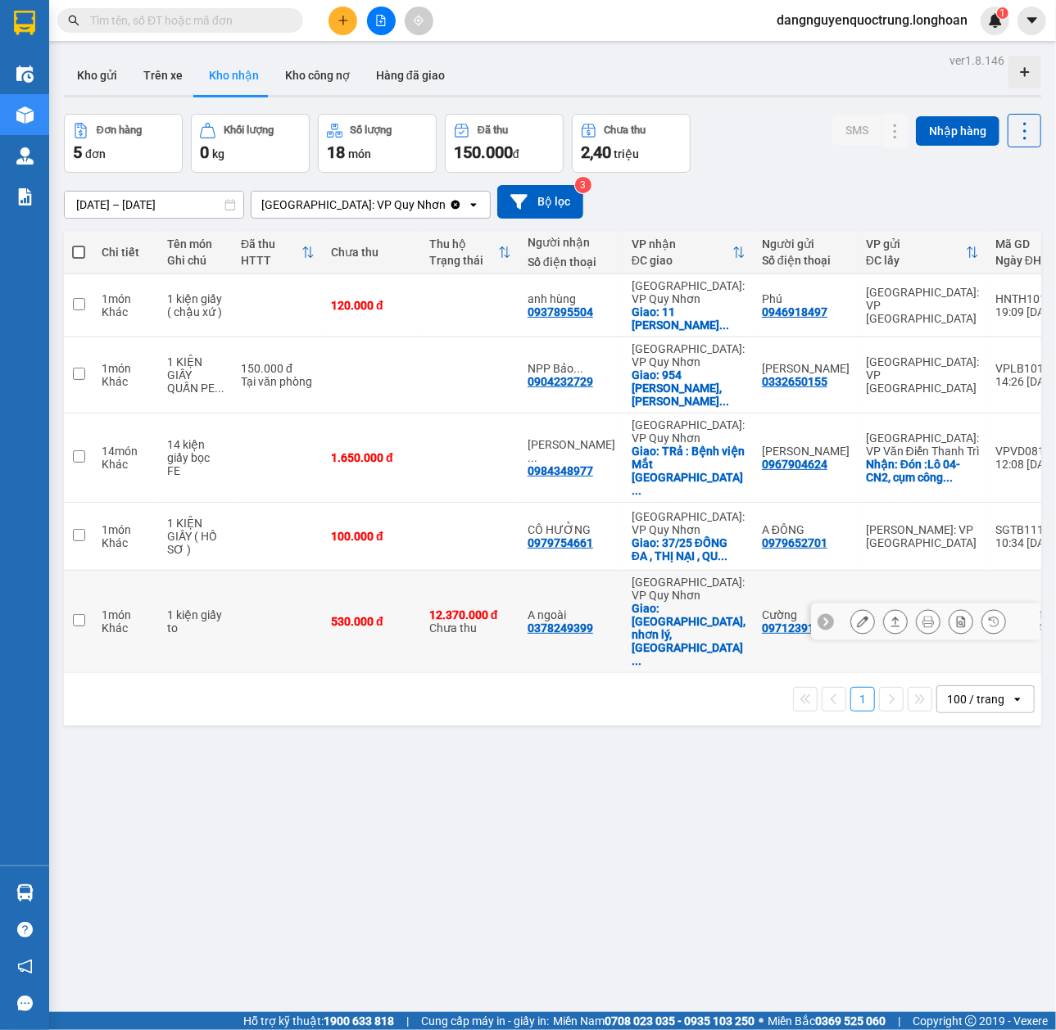
click at [857, 616] on icon at bounding box center [862, 621] width 11 height 11
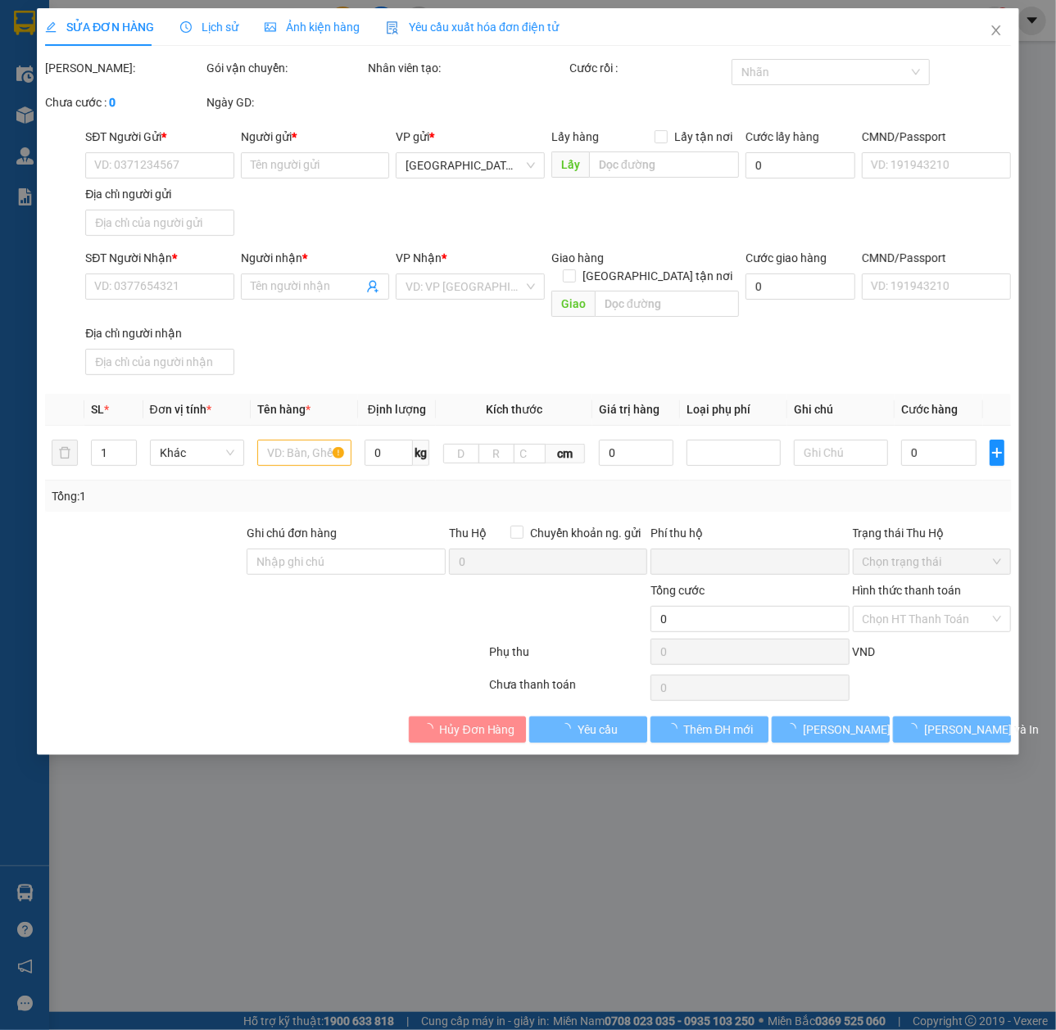
type input "0971239108"
type input "Cường"
type input "0378249399"
type input "A ngoài"
checkbox input "true"
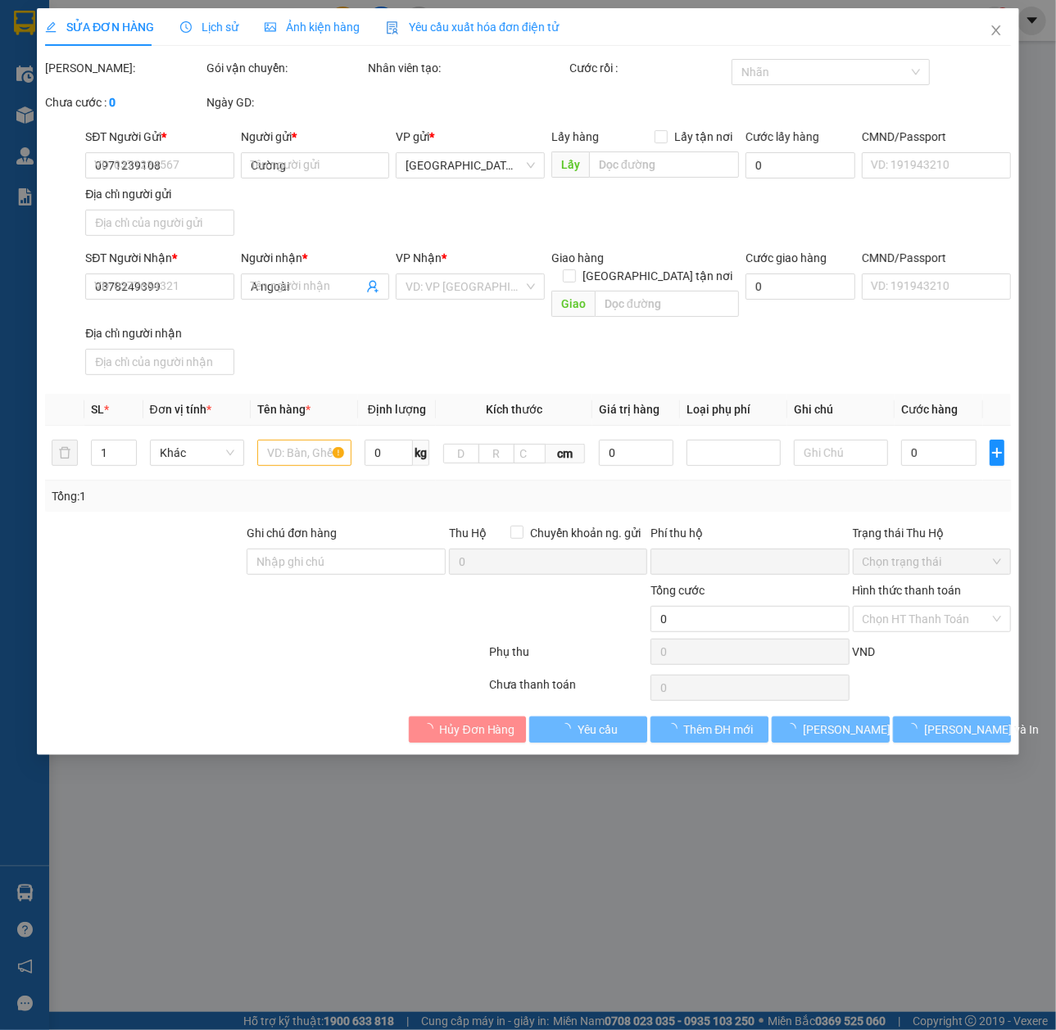
type input "[GEOGRAPHIC_DATA], nhơn lý, [GEOGRAPHIC_DATA]"
type input "530.000"
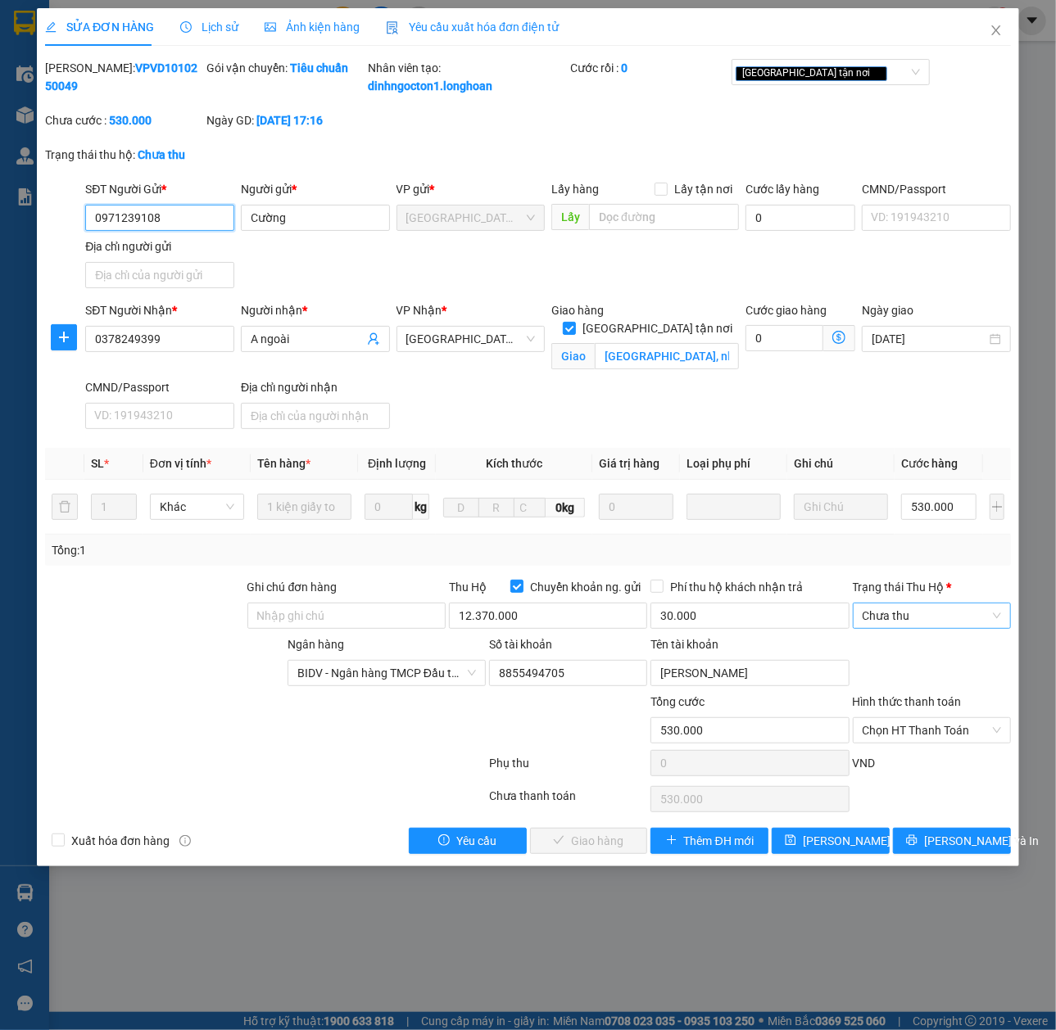
click at [927, 628] on span "Chưa thu" at bounding box center [931, 616] width 138 height 25
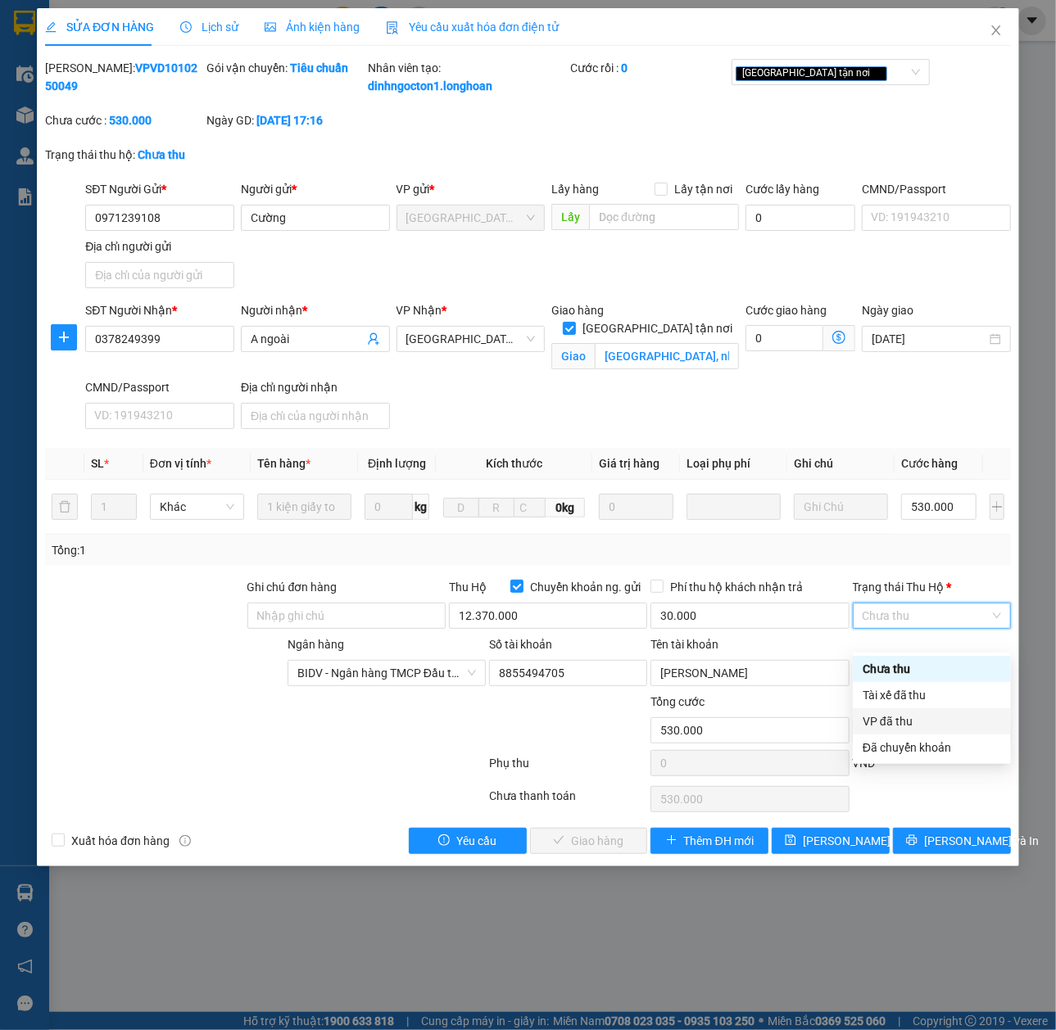
click at [919, 715] on div "VP đã thu" at bounding box center [931, 722] width 138 height 18
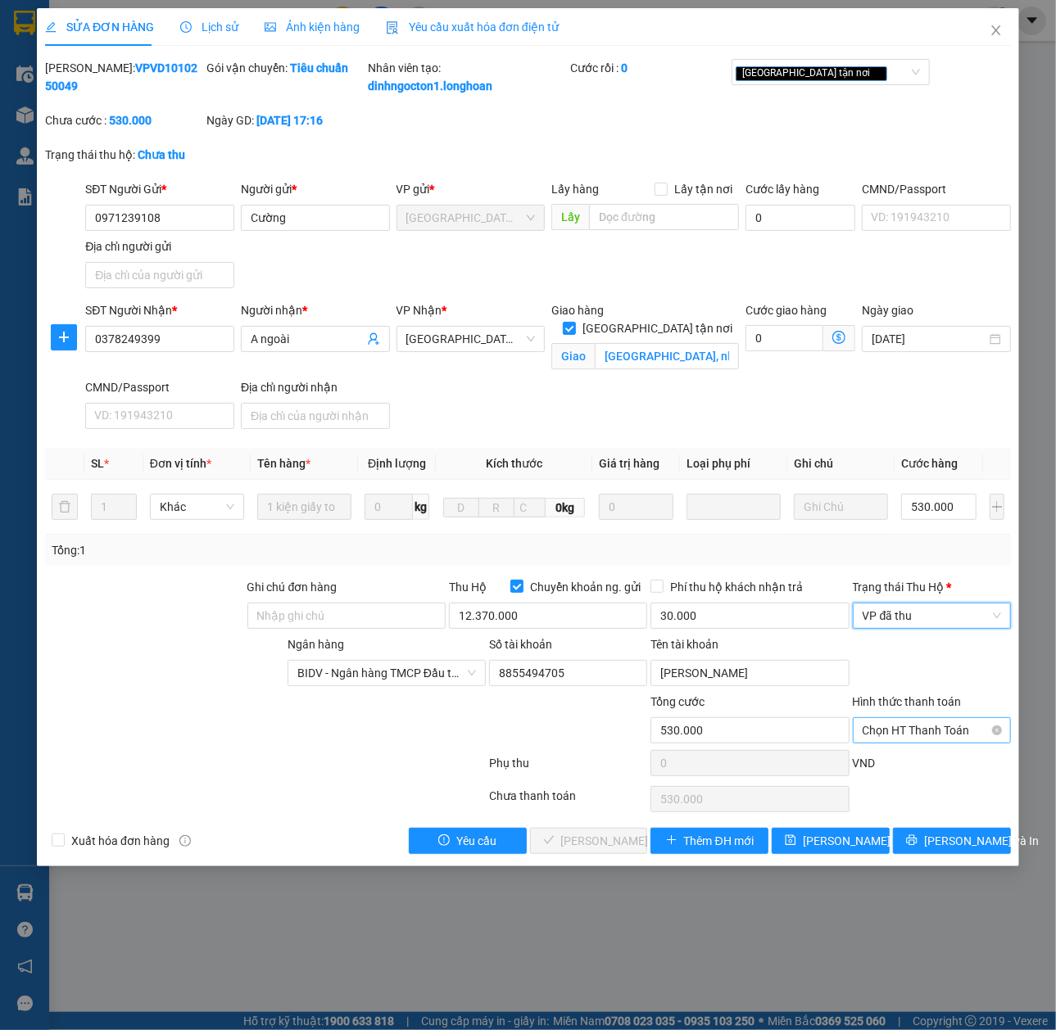
click at [929, 743] on span "Chọn HT Thanh Toán" at bounding box center [931, 730] width 138 height 25
click at [925, 780] on div "Tại văn phòng" at bounding box center [931, 785] width 138 height 18
type input "0"
click at [578, 850] on span "[PERSON_NAME] và Giao hàng" at bounding box center [639, 841] width 157 height 18
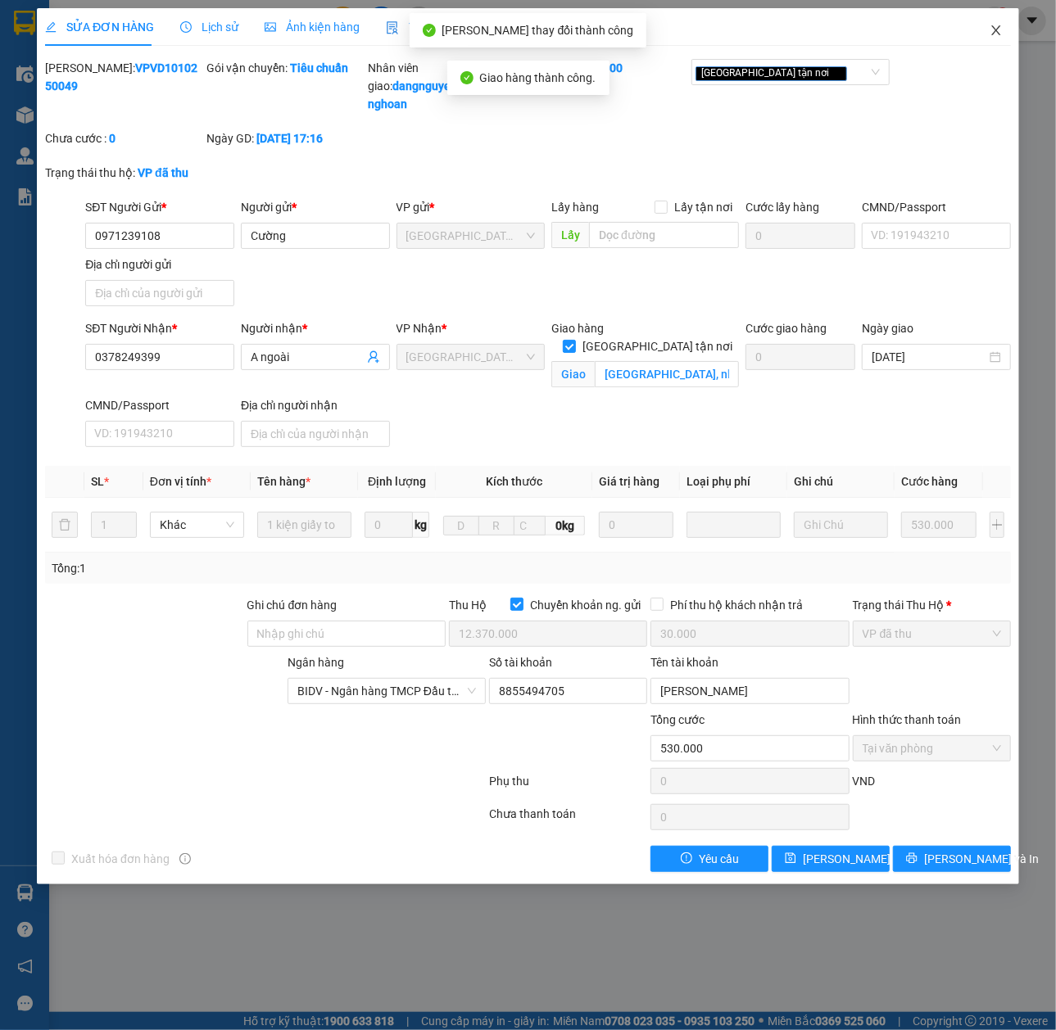
click at [999, 35] on icon "close" at bounding box center [995, 30] width 9 height 10
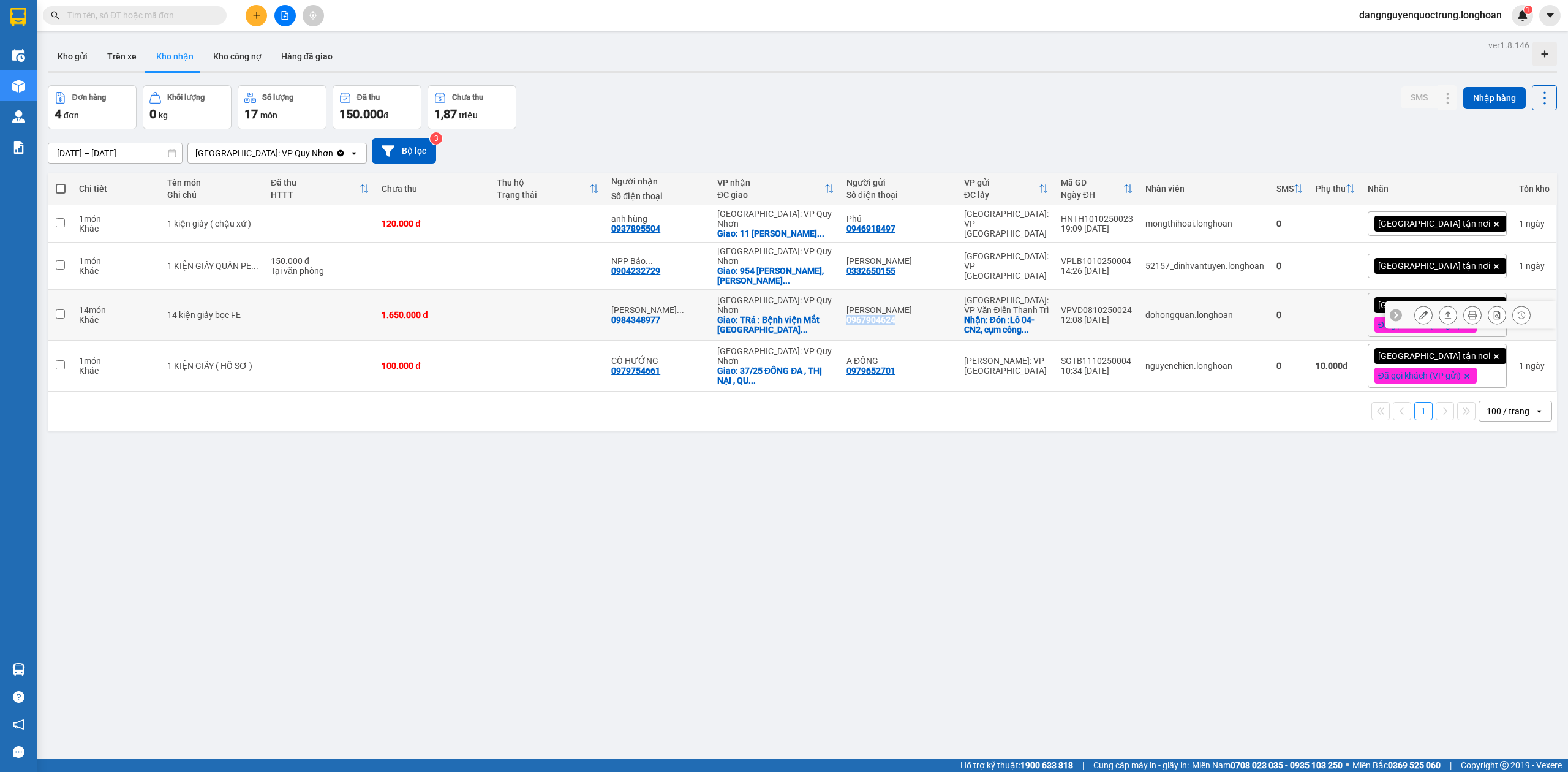
drag, startPoint x: 873, startPoint y: 312, endPoint x: 929, endPoint y: 316, distance: 56.1
click at [929, 316] on td "Linh 0967904624" at bounding box center [899, 315] width 117 height 51
checkbox input "true"
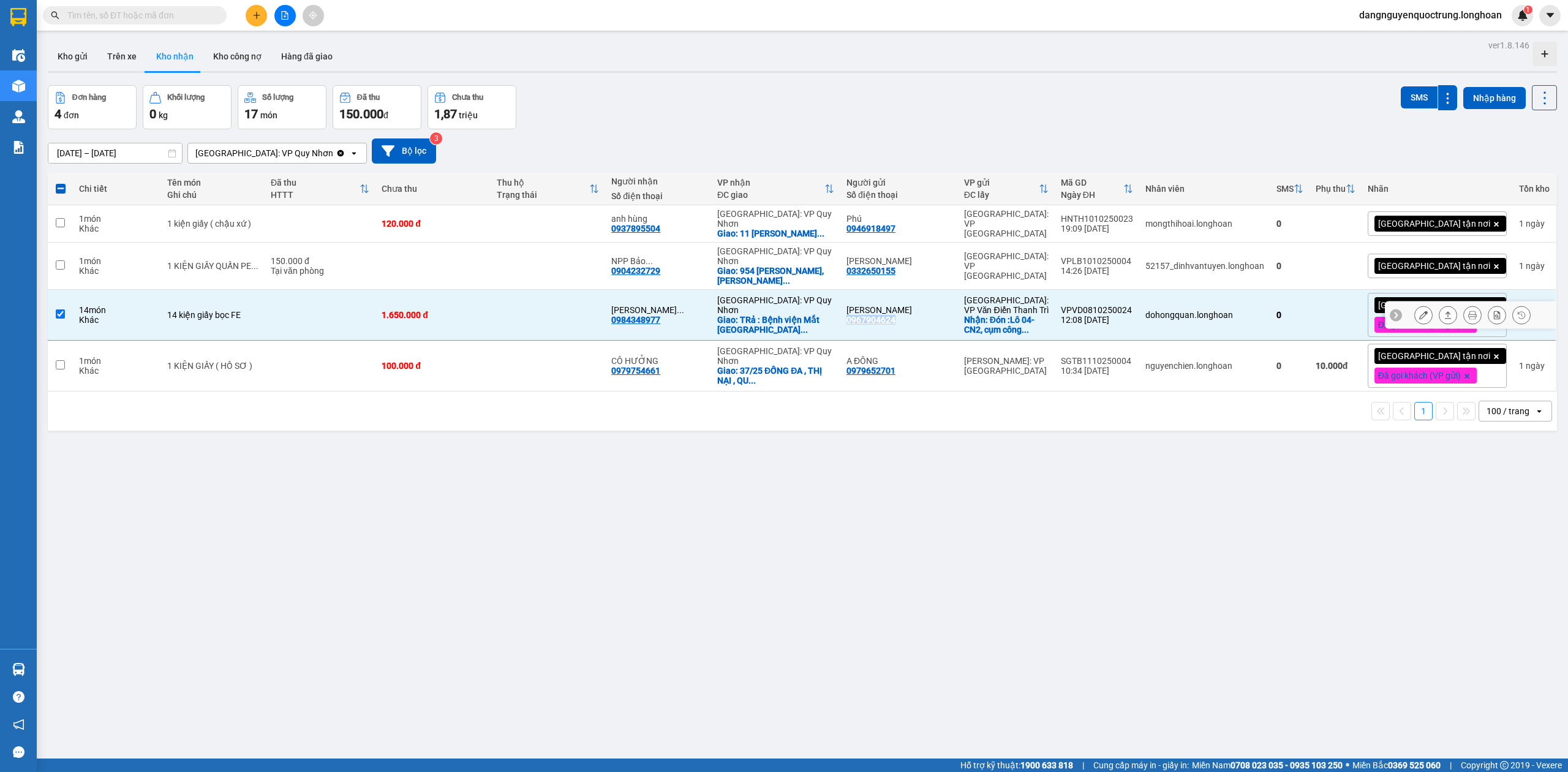
copy div "0967904624"
click at [1216, 505] on div "ver 1.8.146 Kho gửi Trên xe Kho nhận Kho công nợ Hàng đã giao Đơn hàng 4 đơn Kh…" at bounding box center [802, 423] width 1519 height 772
click at [1468, 310] on icon at bounding box center [1472, 314] width 8 height 8
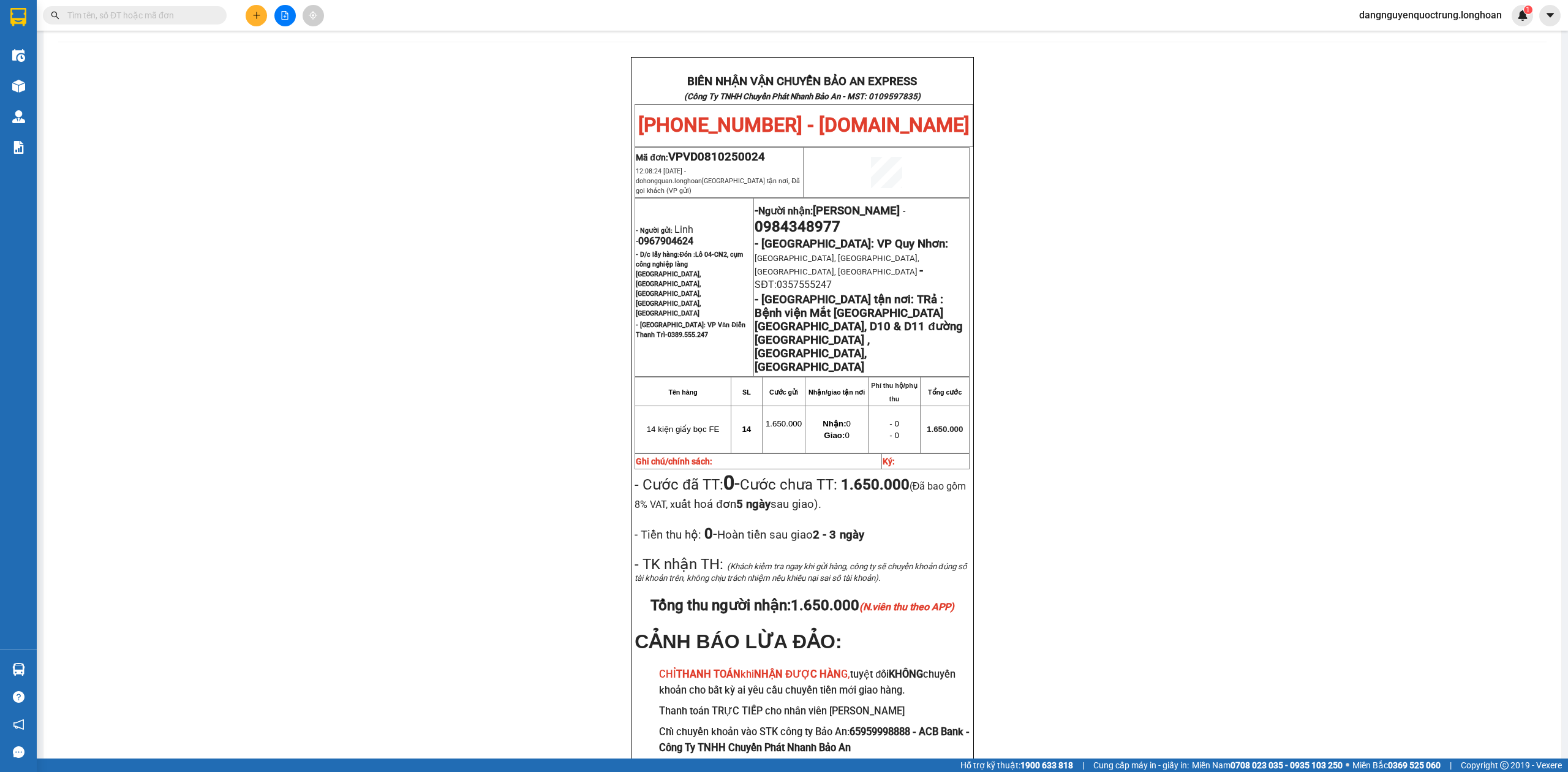
scroll to position [59, 0]
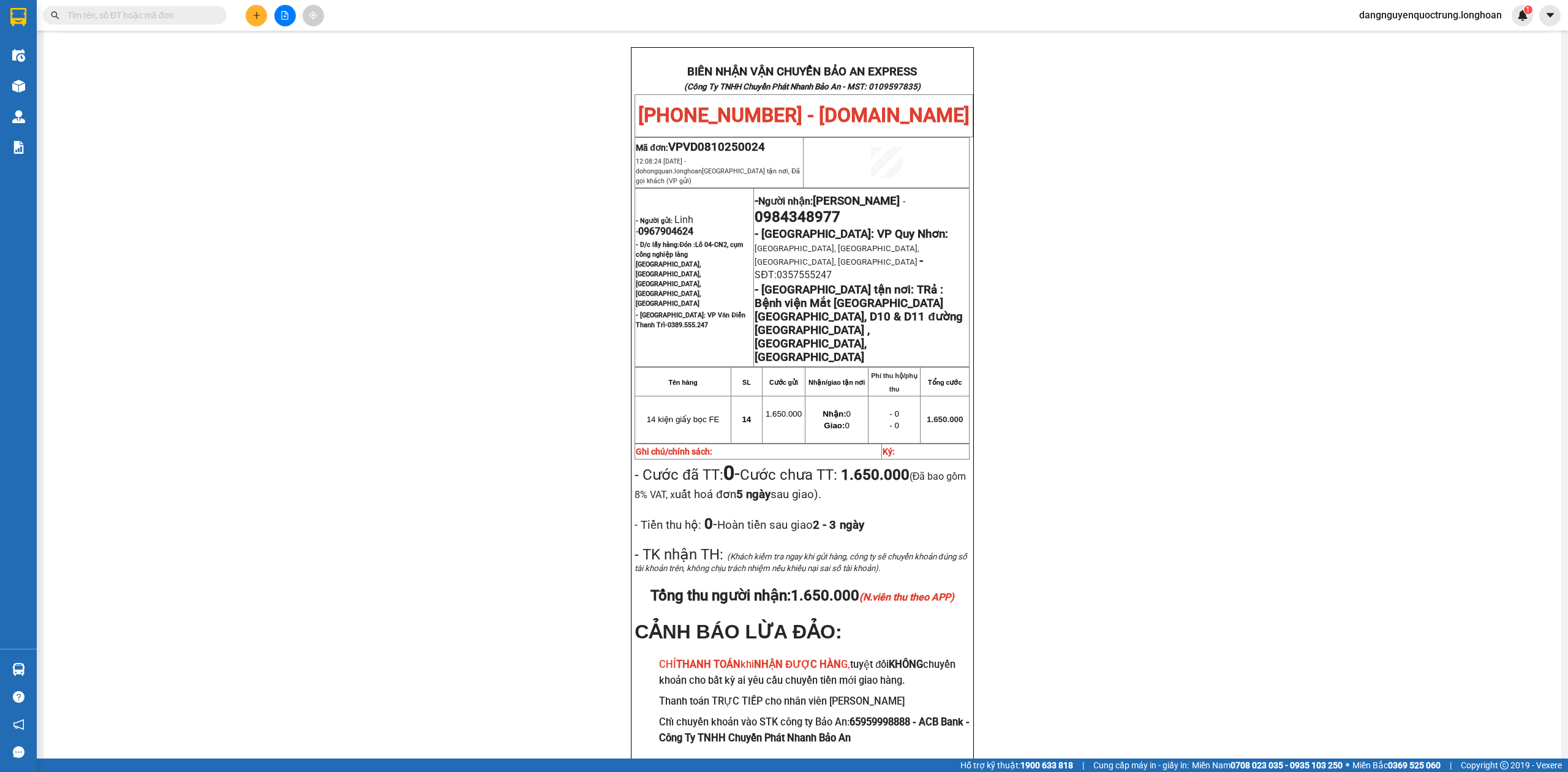
drag, startPoint x: 695, startPoint y: 657, endPoint x: 686, endPoint y: 689, distance: 33.2
drag, startPoint x: 686, startPoint y: 689, endPoint x: 418, endPoint y: 369, distance: 417.4
click at [418, 369] on div "BIÊN NHẬN VẬN CHUYỂN BẢO AN EXPRESS (Công Ty TNHH Chuyển Phát Nhanh Bảo An - MS…" at bounding box center [802, 423] width 1488 height 753
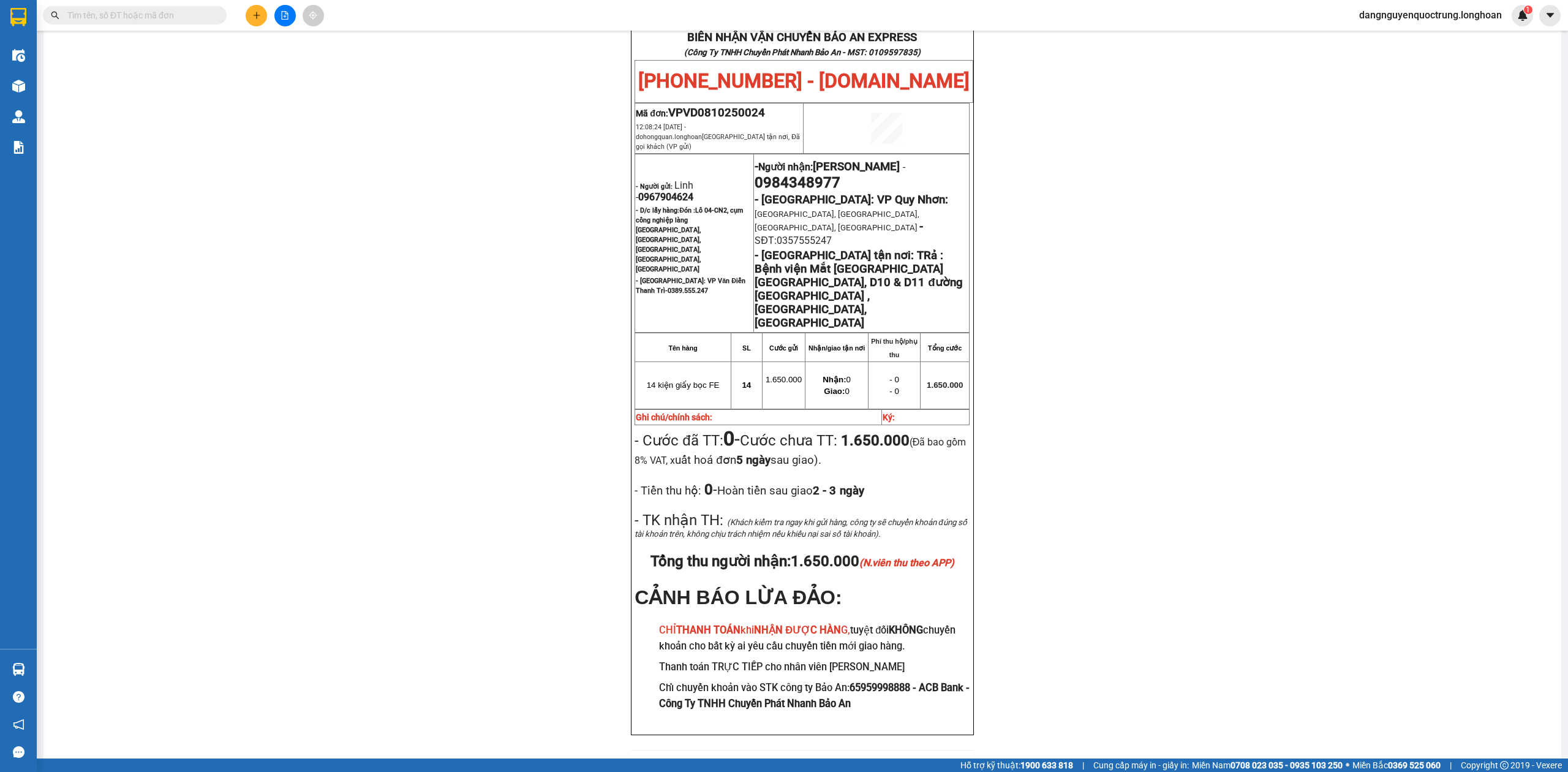
scroll to position [0, 0]
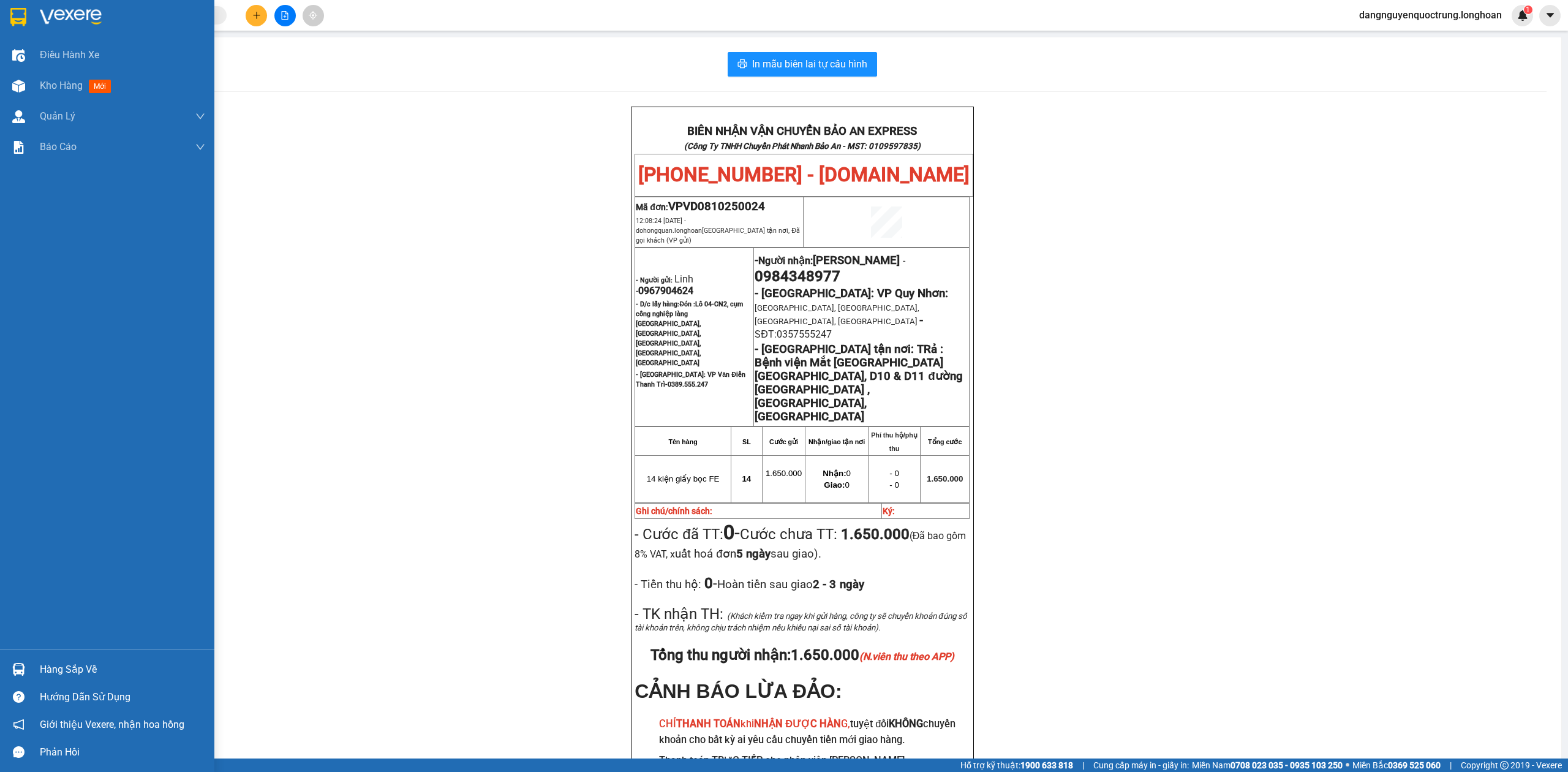
click at [6, 13] on div at bounding box center [107, 19] width 215 height 40
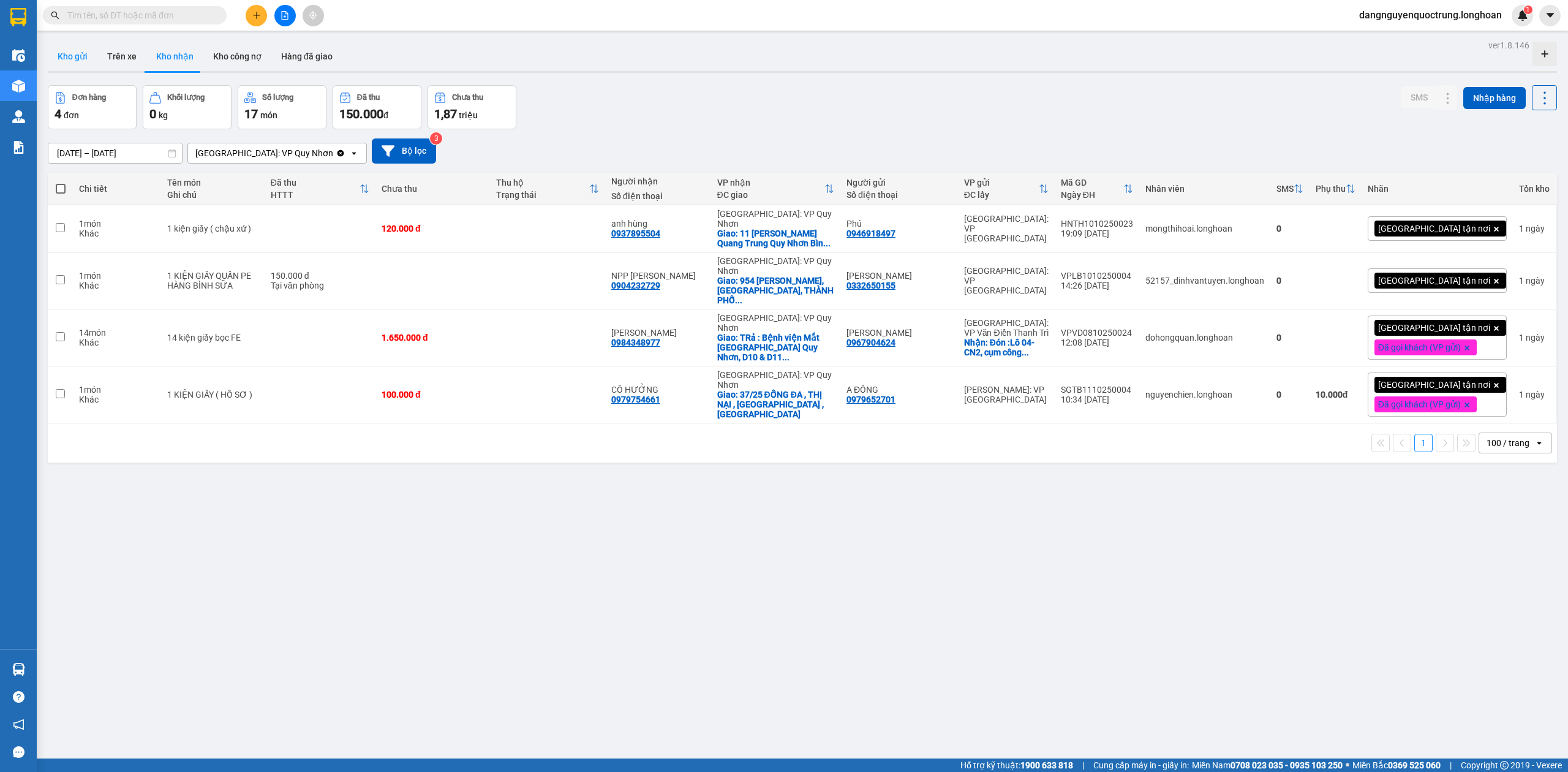
click at [67, 58] on button "Kho gửi" at bounding box center [73, 56] width 49 height 29
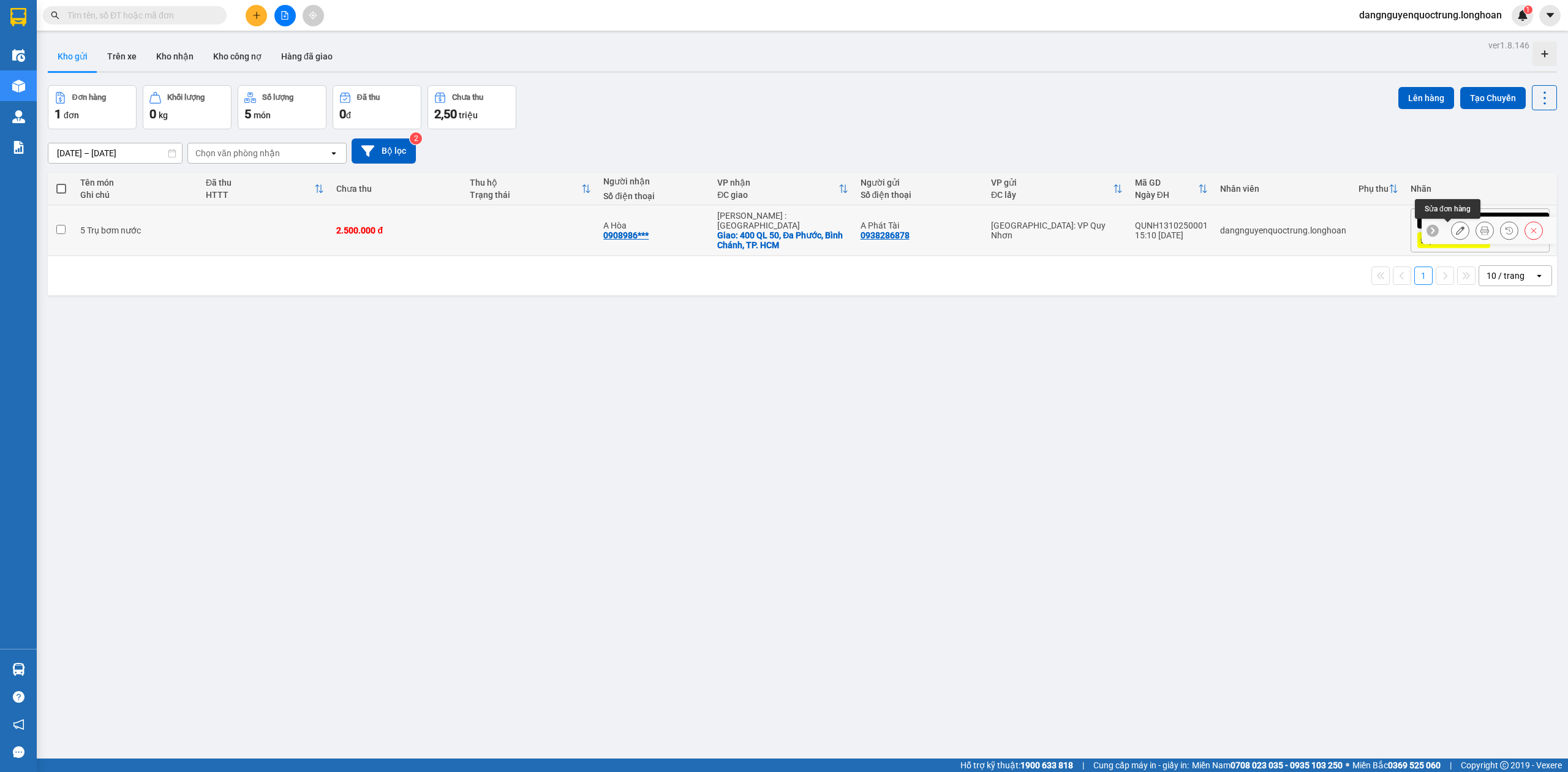
click at [1451, 233] on button at bounding box center [1460, 230] width 17 height 22
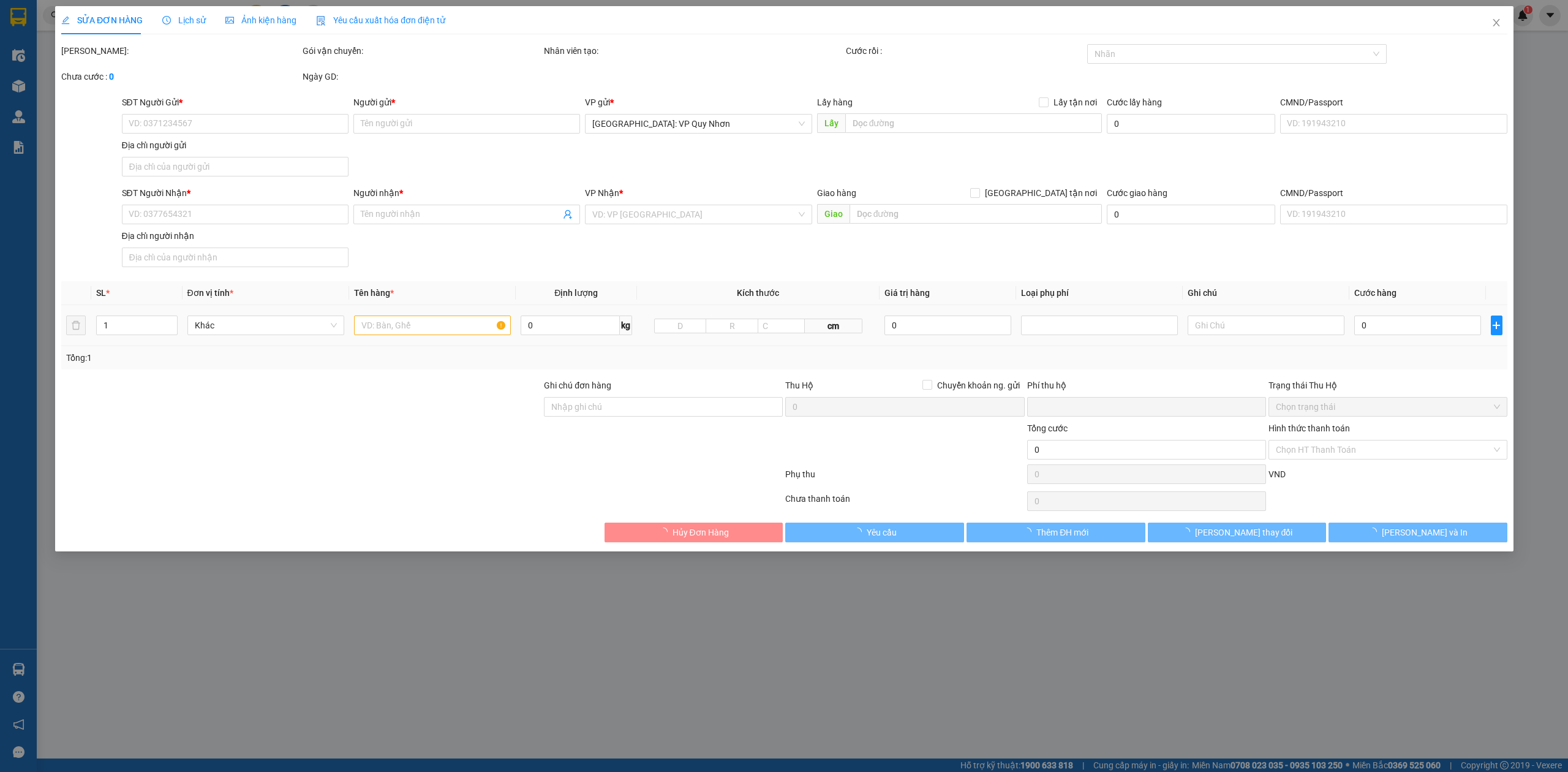
type input "0938286878"
type input "A Phát Tài"
type input "0908986892"
type input "A Hòa"
checkbox input "true"
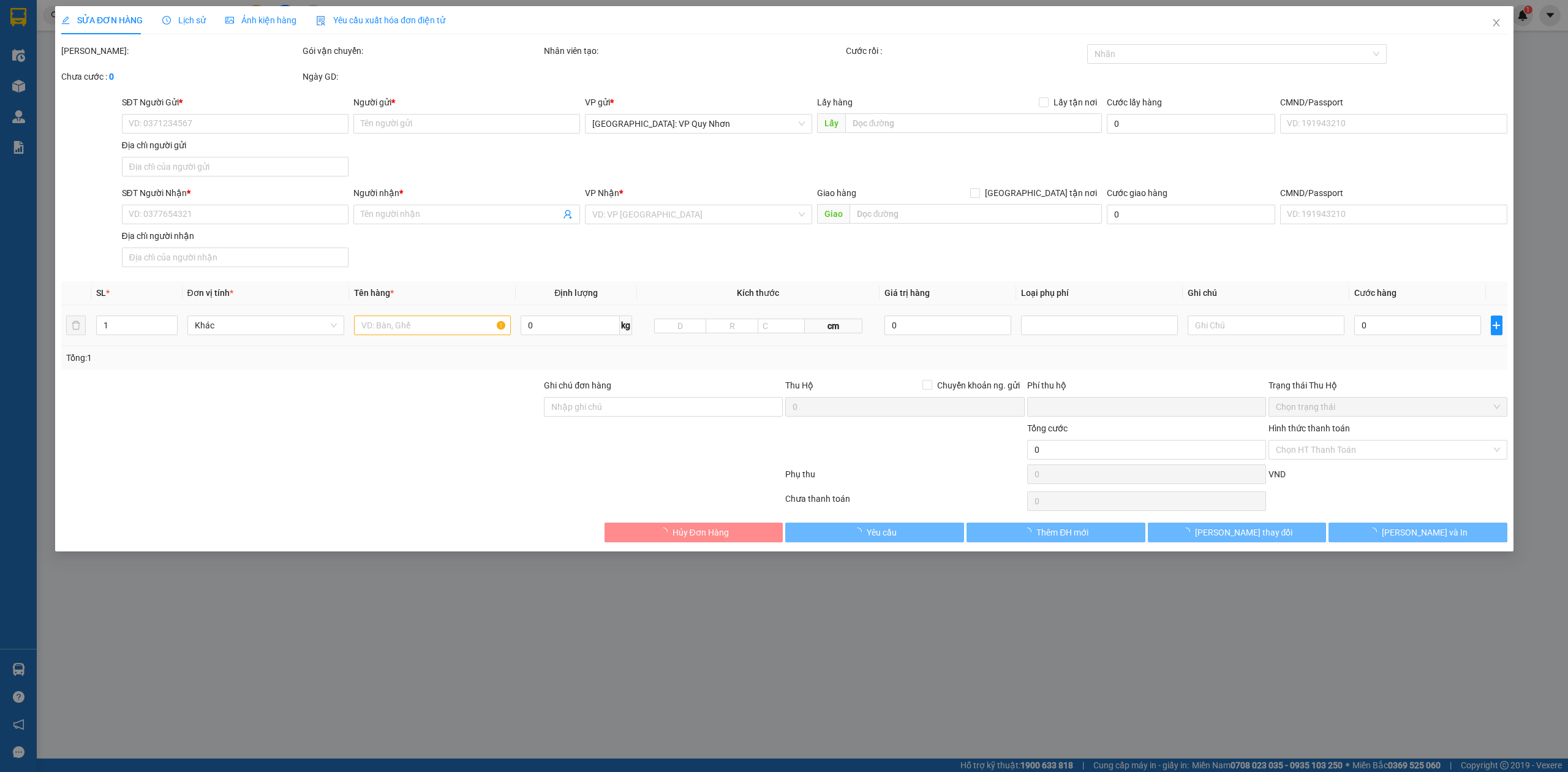
type input "400 QL 50, Đa Phước, Bình Chánh, TP. HCM"
type input "NHẬN NG ĐAI, NG KIỆN, ĐỔ VỠ KO ĐỀN"
type input "0"
type input "2.500.000"
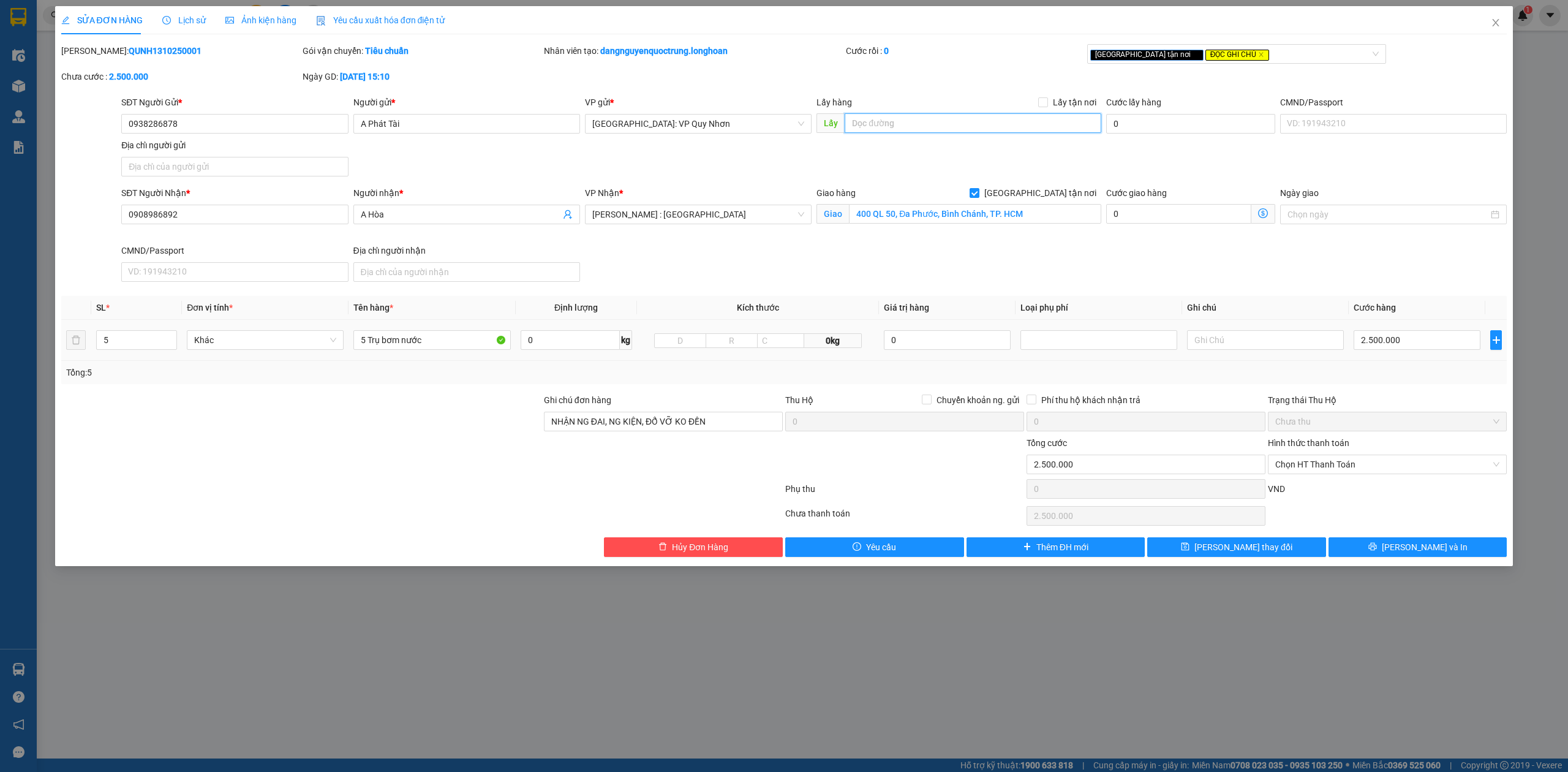
click at [983, 128] on input "text" at bounding box center [972, 123] width 256 height 19
type input "c"
type input "NHÀ MÁY XỬ LÝ NƯỚC THẢI, NHƠN BÌNH, BÌNH ĐỊNH"
click at [1274, 549] on button "[PERSON_NAME] thay đổi" at bounding box center [1236, 547] width 179 height 19
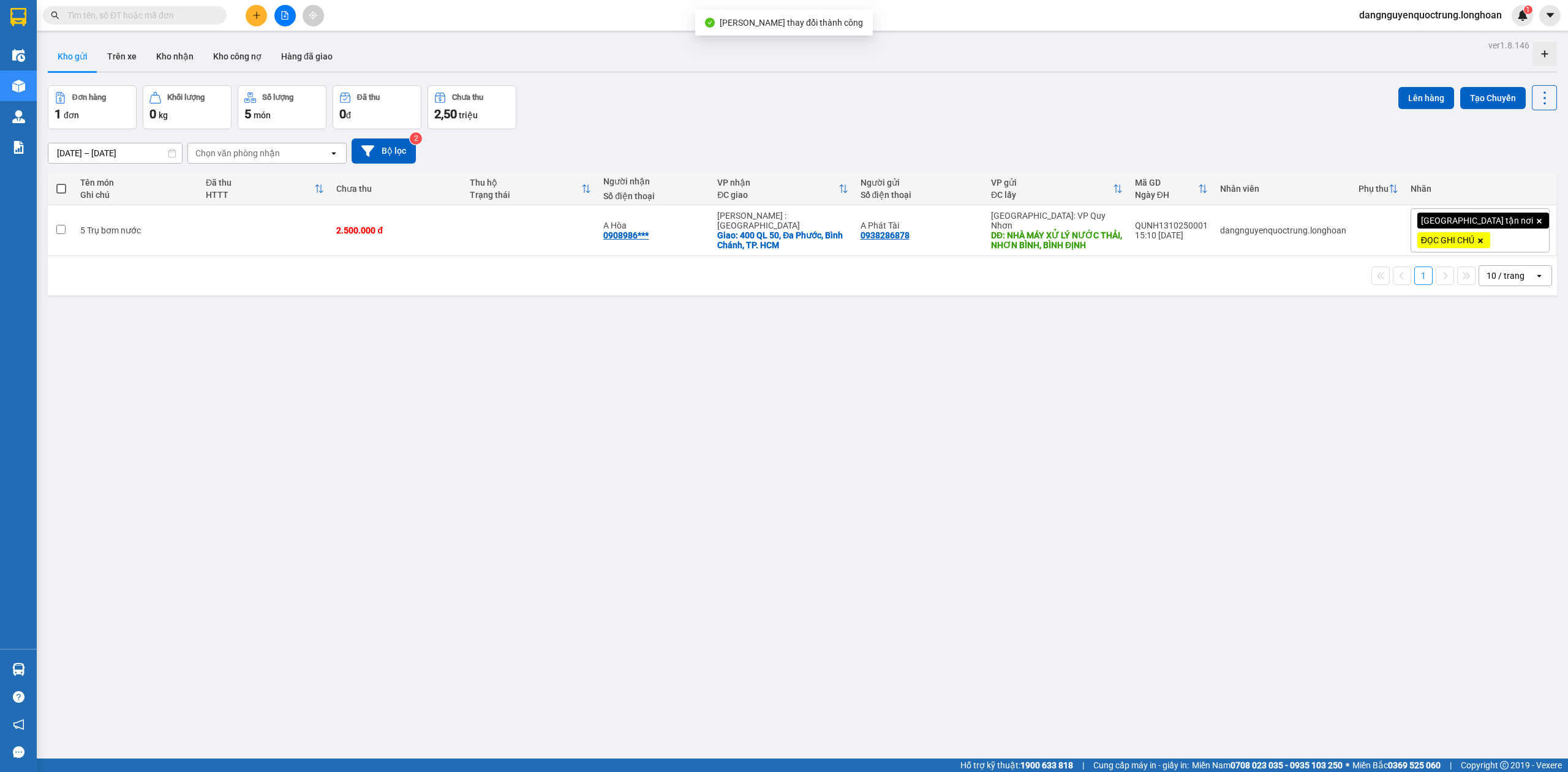
click at [1184, 524] on div "ver 1.8.146 Kho gửi Trên xe Kho nhận Kho công nợ Hàng đã giao Đơn hàng 1 đơn Kh…" at bounding box center [802, 423] width 1519 height 772
